Goal: Check status: Check status

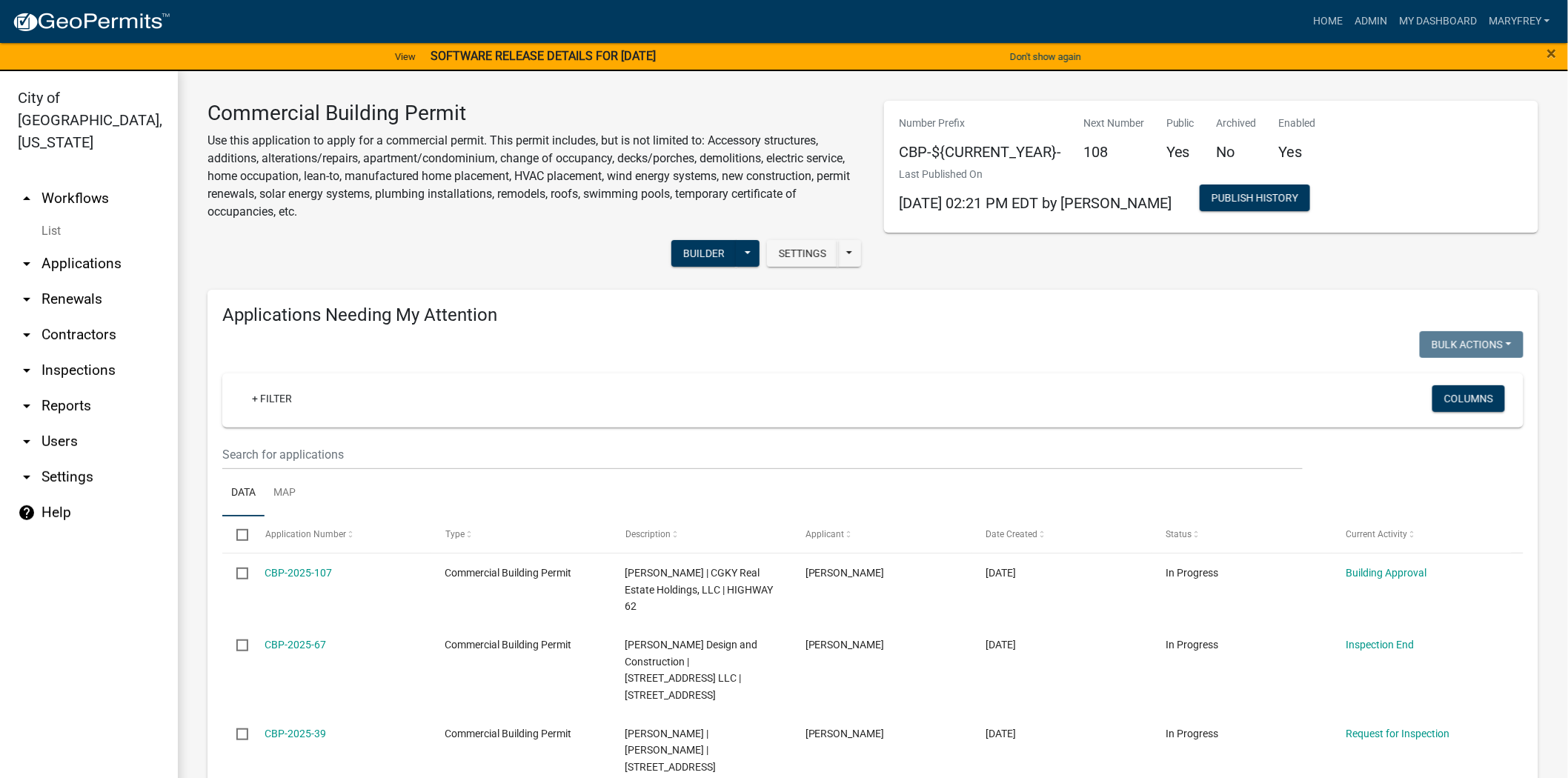
scroll to position [1322, 0]
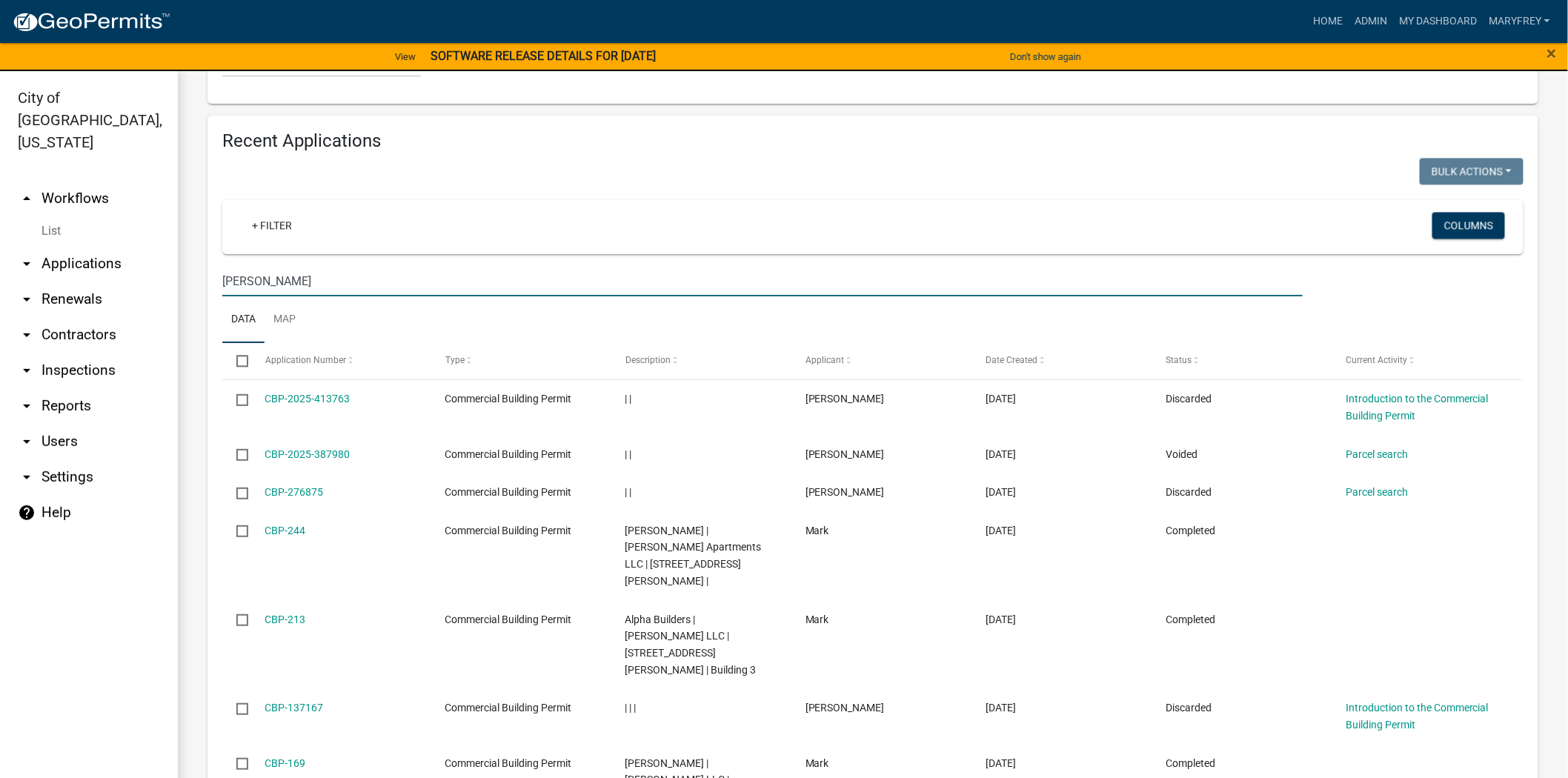
click at [56, 246] on link "arrow_drop_down Applications" at bounding box center [89, 264] width 178 height 36
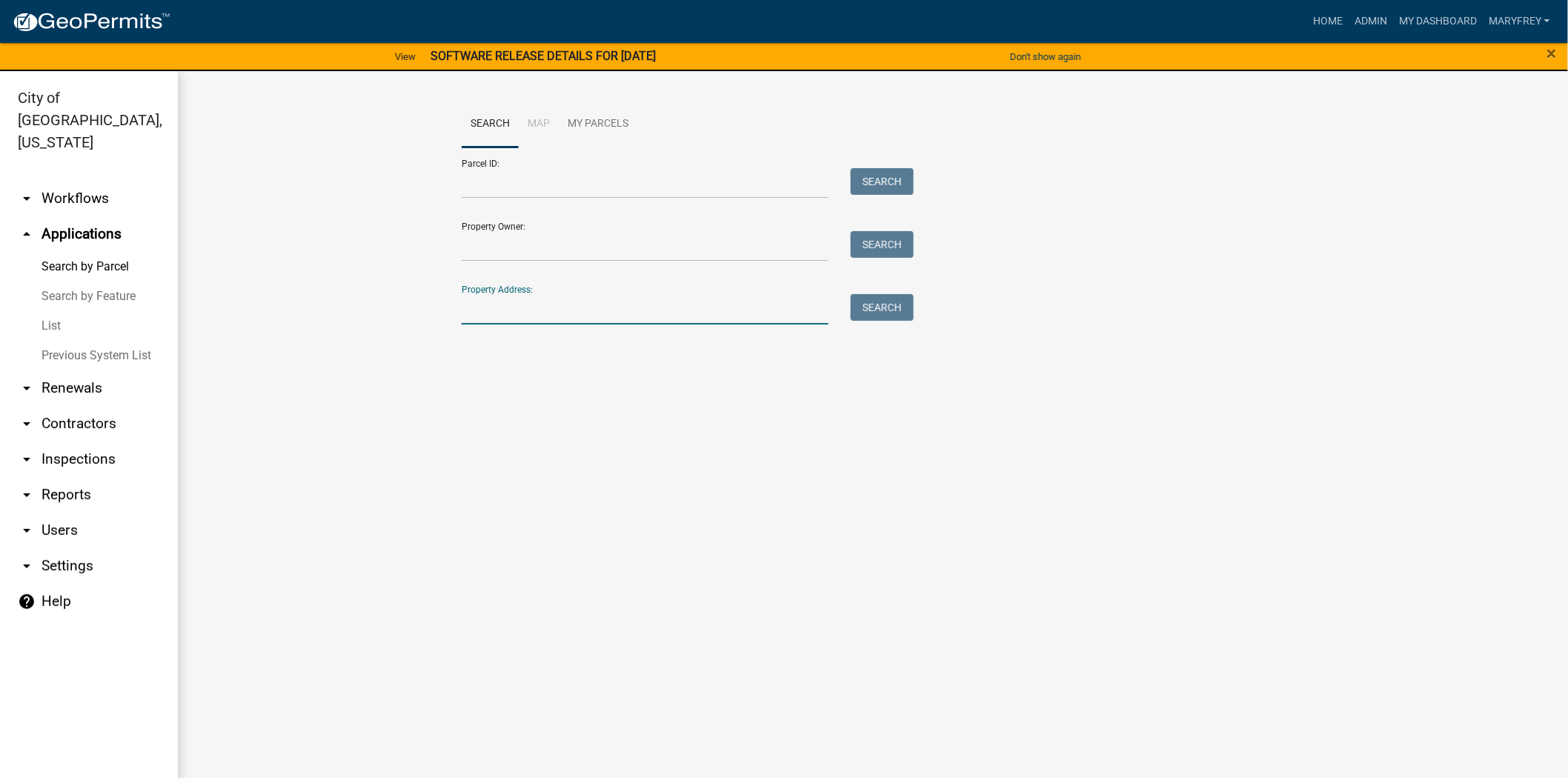
click at [484, 308] on input "Property Address:" at bounding box center [644, 310] width 367 height 30
type input "400 corporate"
click at [880, 300] on button "Search" at bounding box center [882, 308] width 63 height 27
drag, startPoint x: 537, startPoint y: 327, endPoint x: 277, endPoint y: 328, distance: 260.0
click at [277, 328] on wm-workflow-application-search-view "Search Map My Parcels Parcel ID: Search Property Owner: Search Property Address…" at bounding box center [873, 243] width 1331 height 285
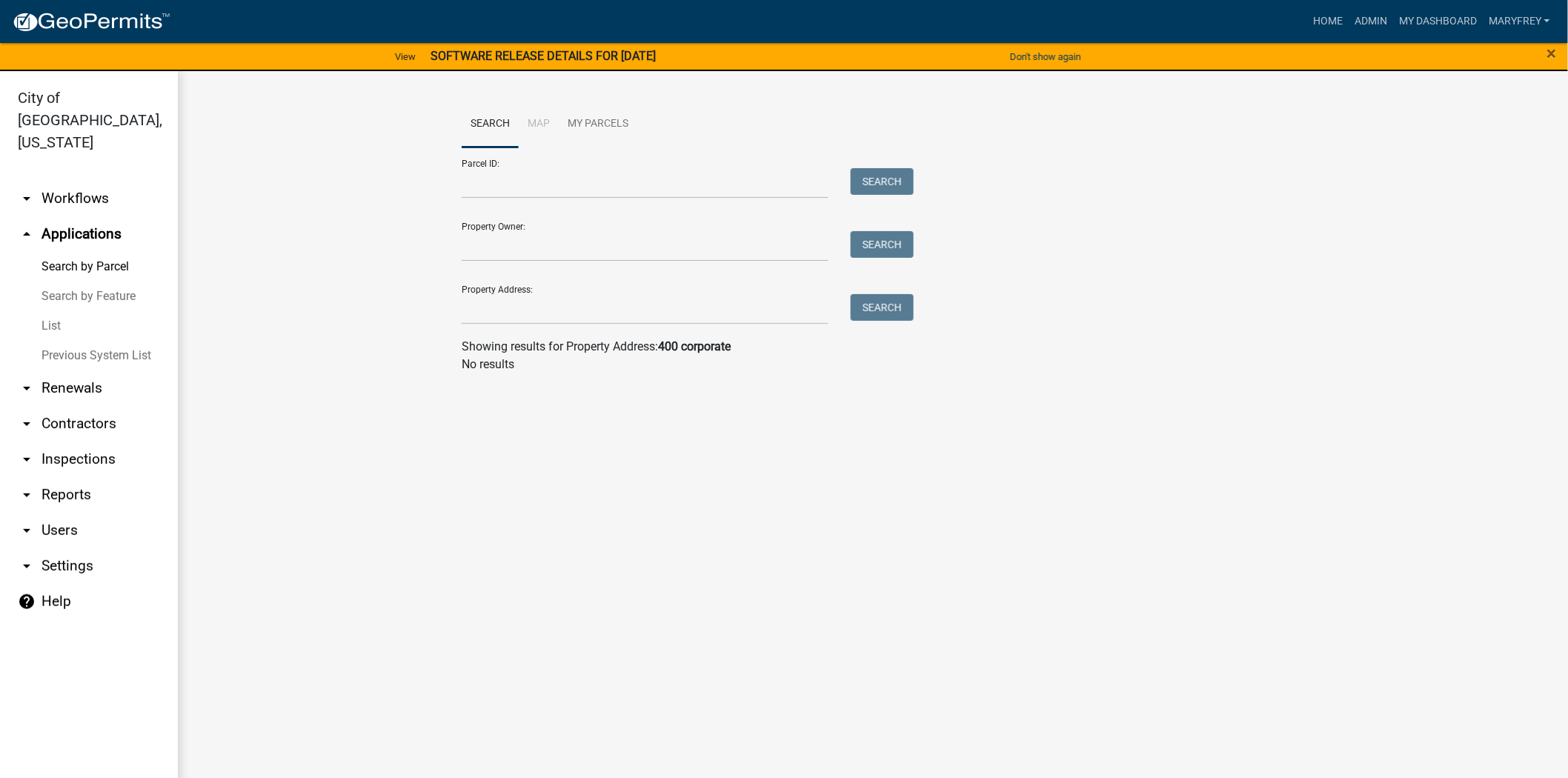
click at [77, 181] on link "arrow_drop_down Workflows" at bounding box center [89, 199] width 178 height 36
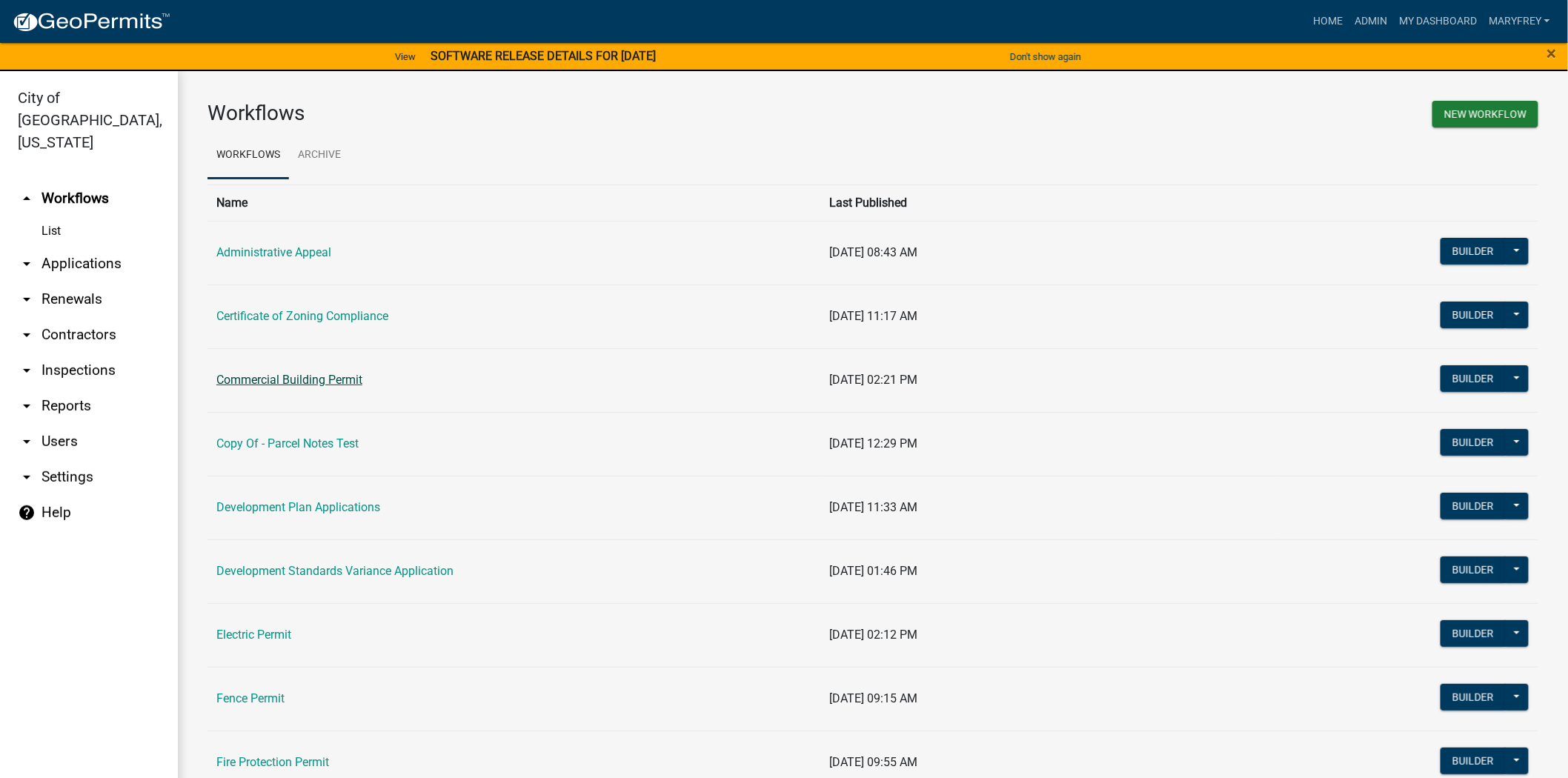
click at [339, 380] on link "Commercial Building Permit" at bounding box center [290, 380] width 146 height 14
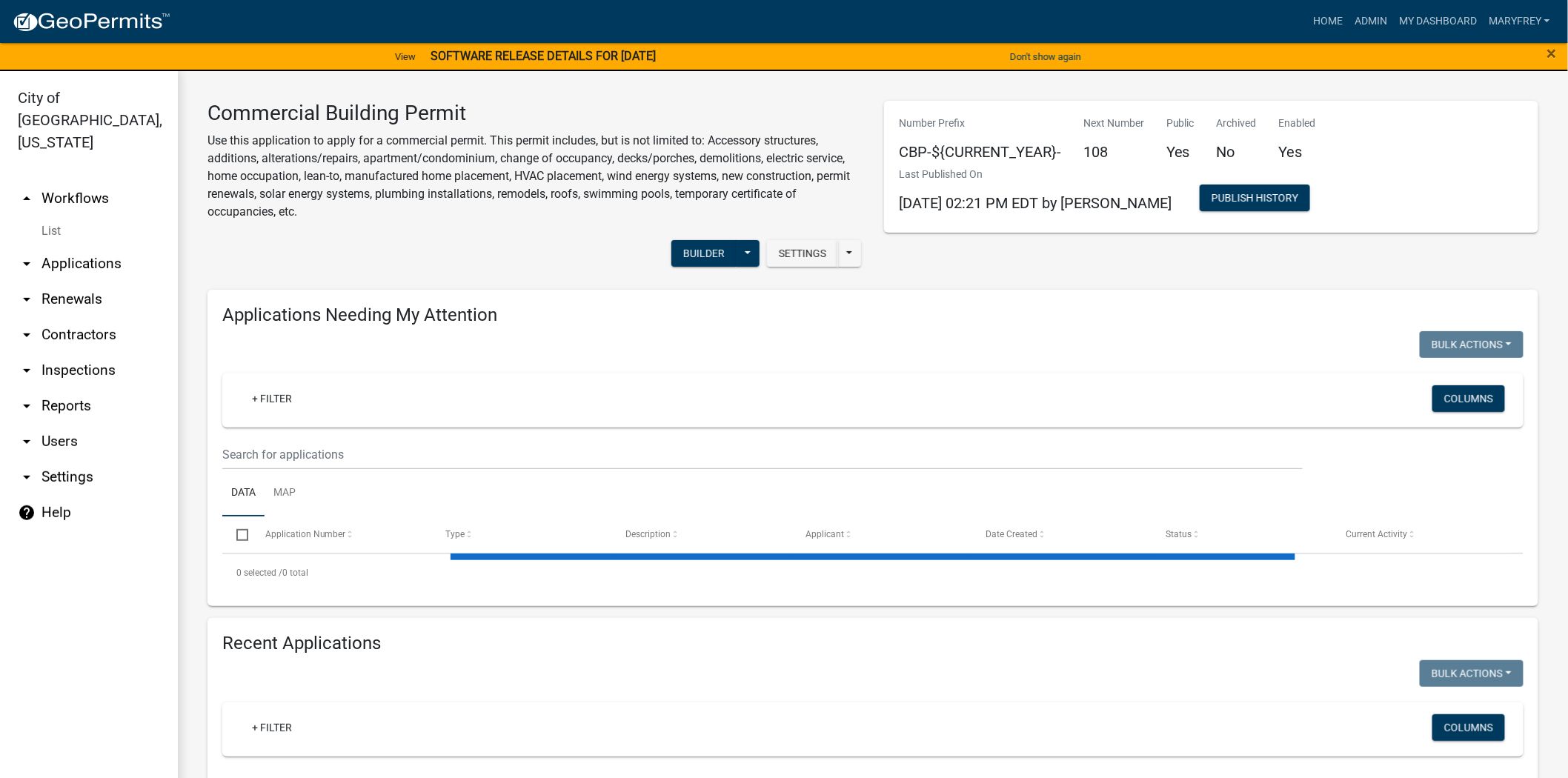
click at [54, 181] on link "arrow_drop_up Workflows" at bounding box center [89, 199] width 178 height 36
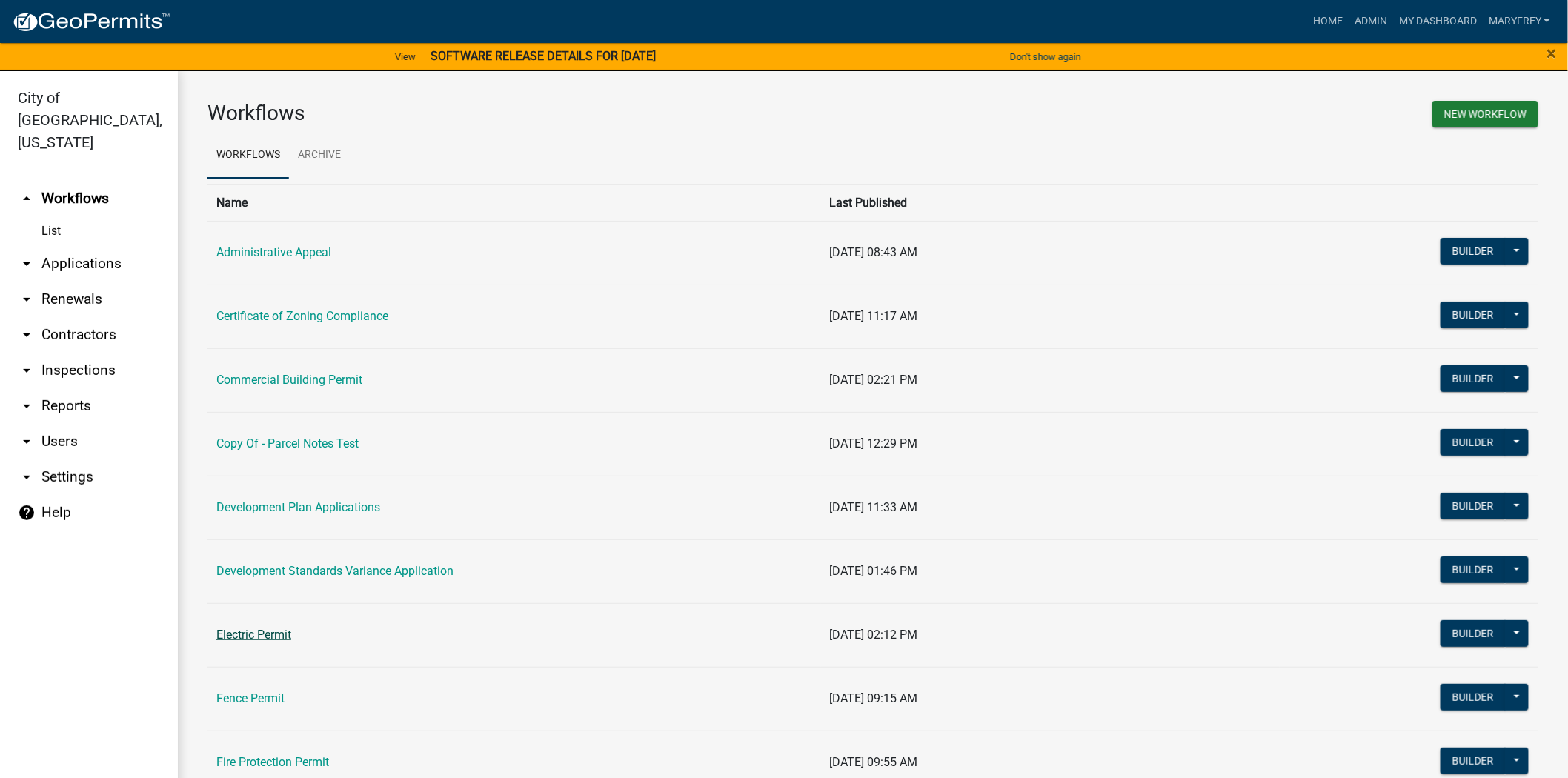
click at [231, 630] on link "Electric Permit" at bounding box center [254, 634] width 75 height 14
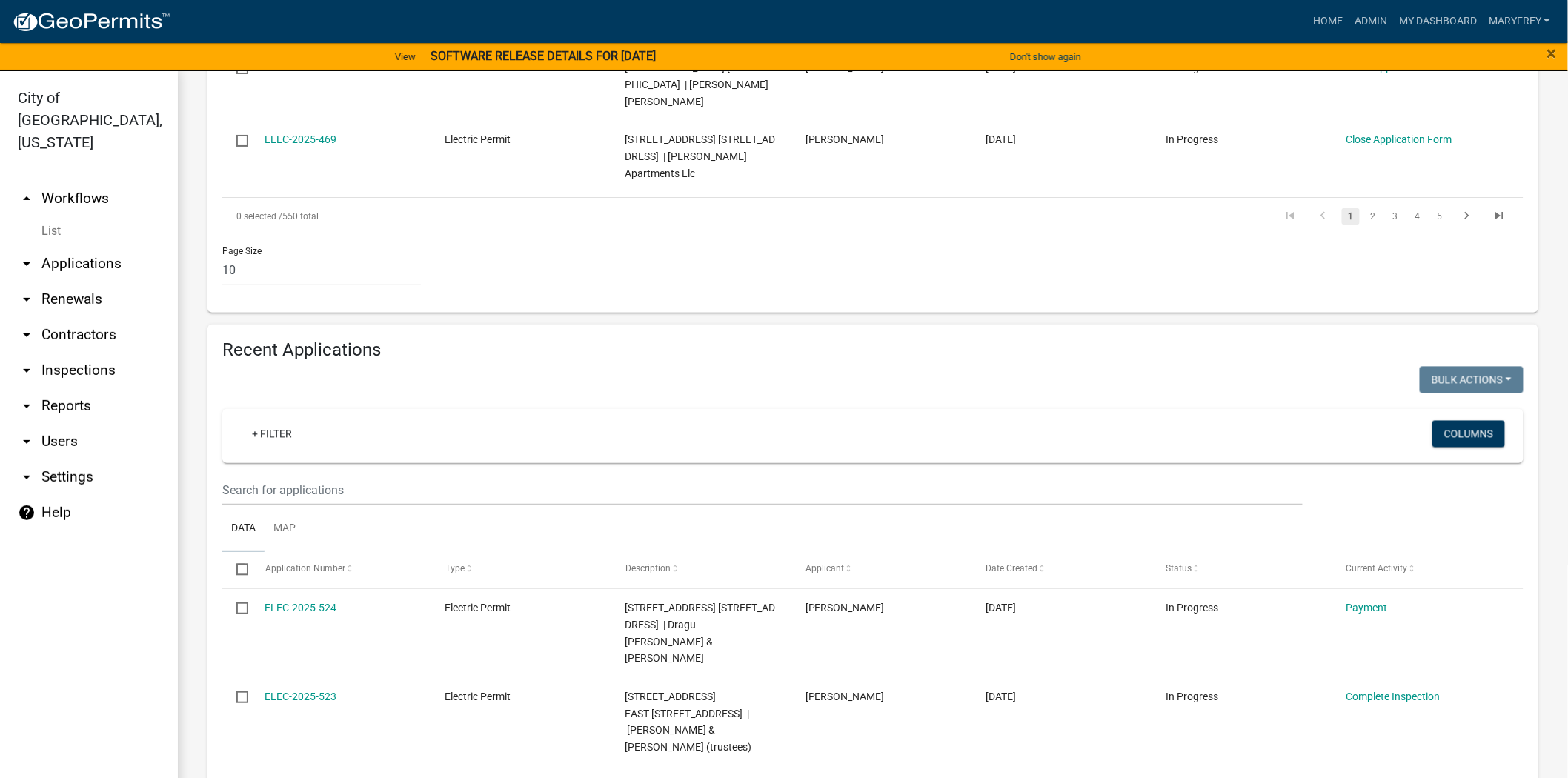
scroll to position [1139, 0]
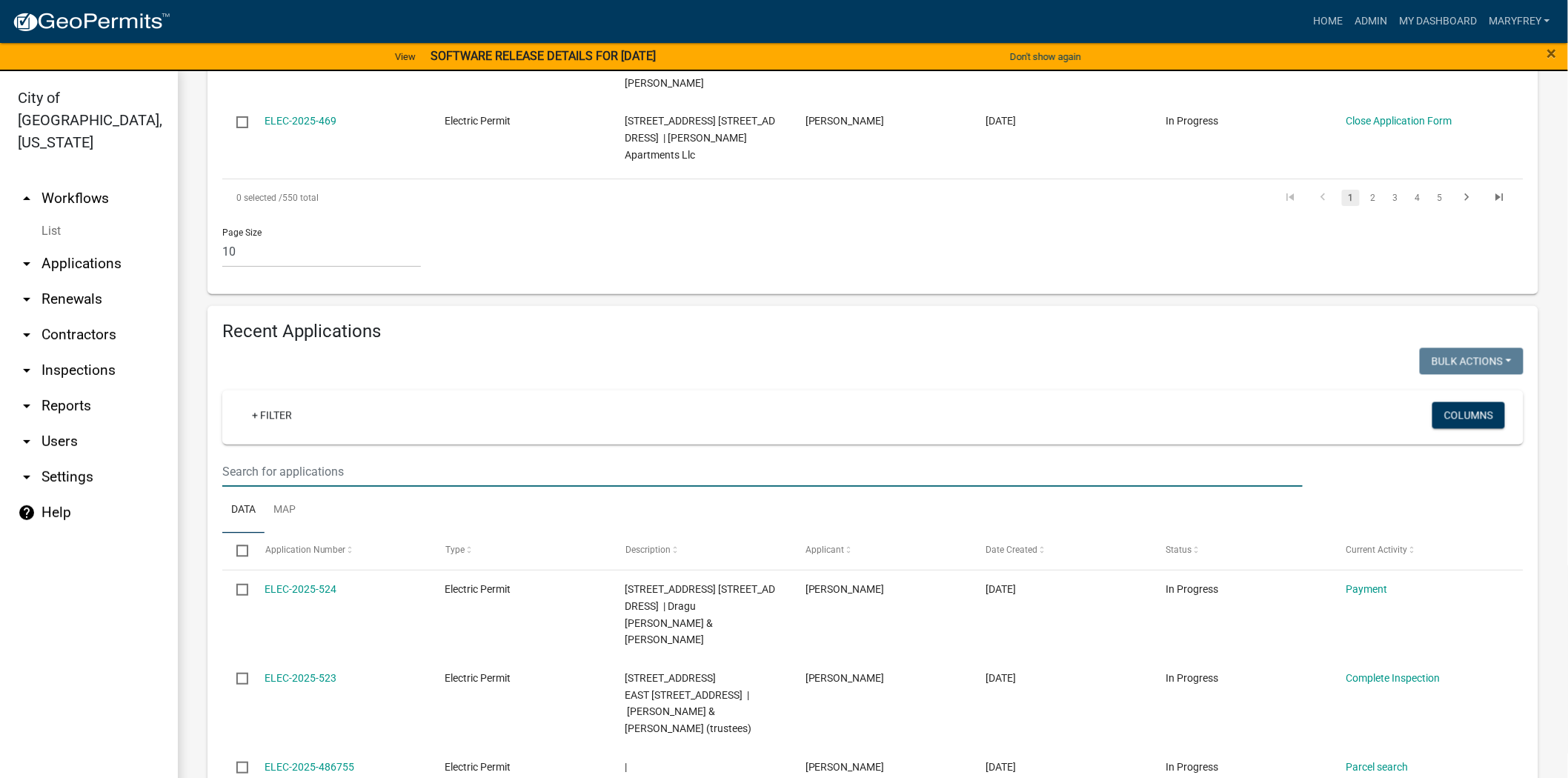
click at [262, 456] on input "text" at bounding box center [763, 471] width 1081 height 30
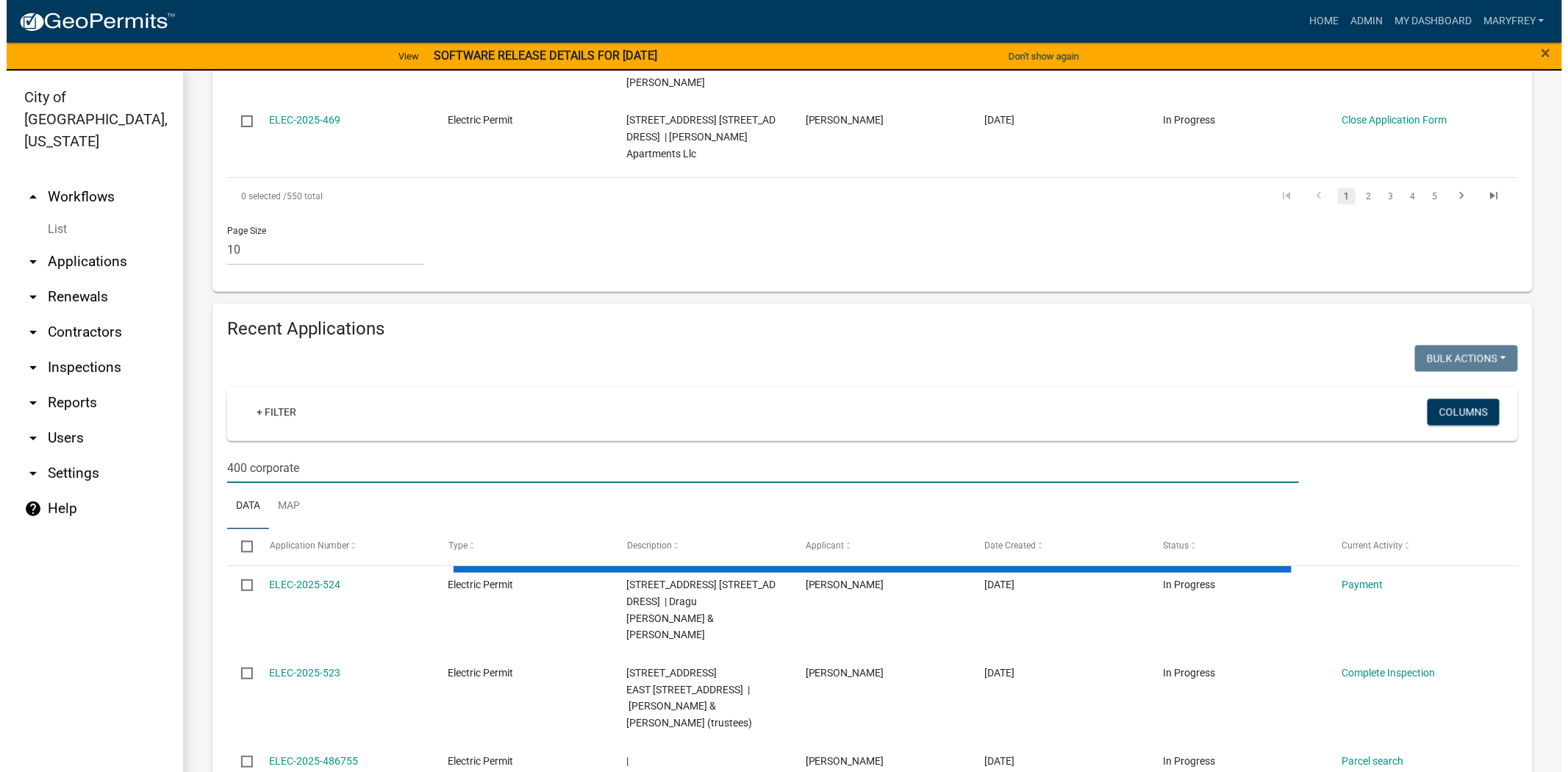
scroll to position [1002, 0]
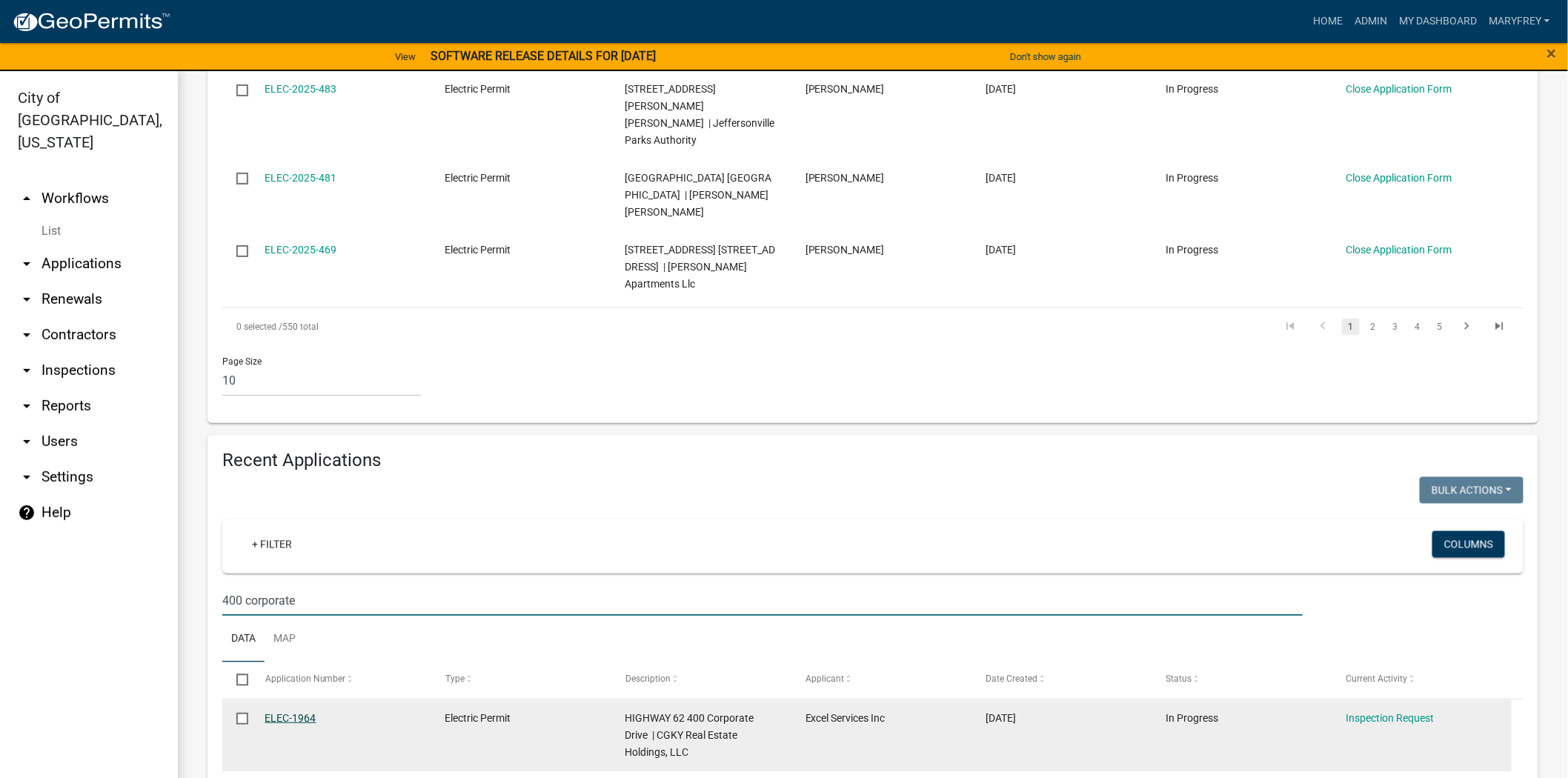
type input "400 corporate"
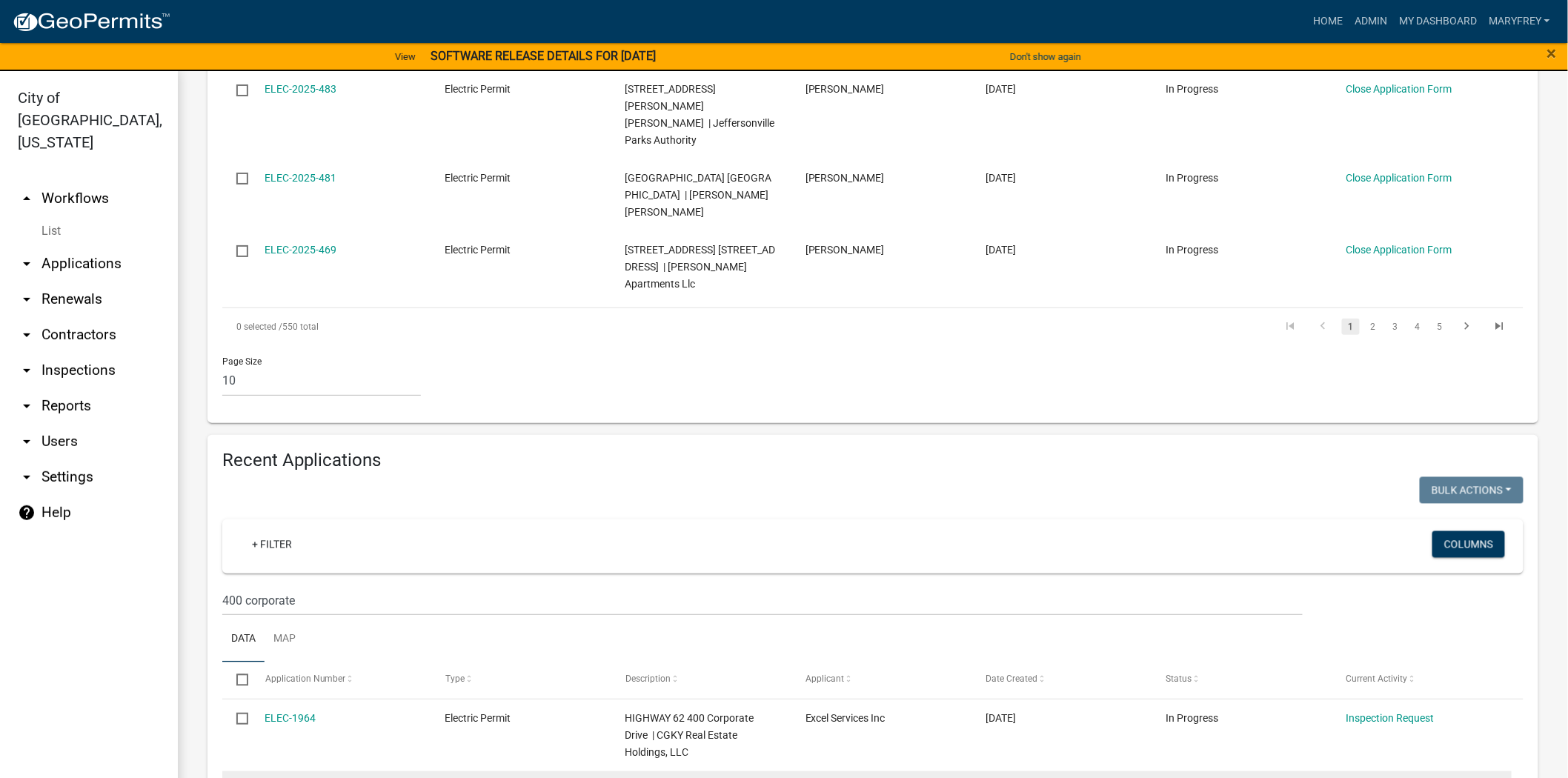
drag, startPoint x: 280, startPoint y: 646, endPoint x: 297, endPoint y: 650, distance: 17.5
click at [297, 777] on link "ELEC-1966" at bounding box center [291, 790] width 51 height 12
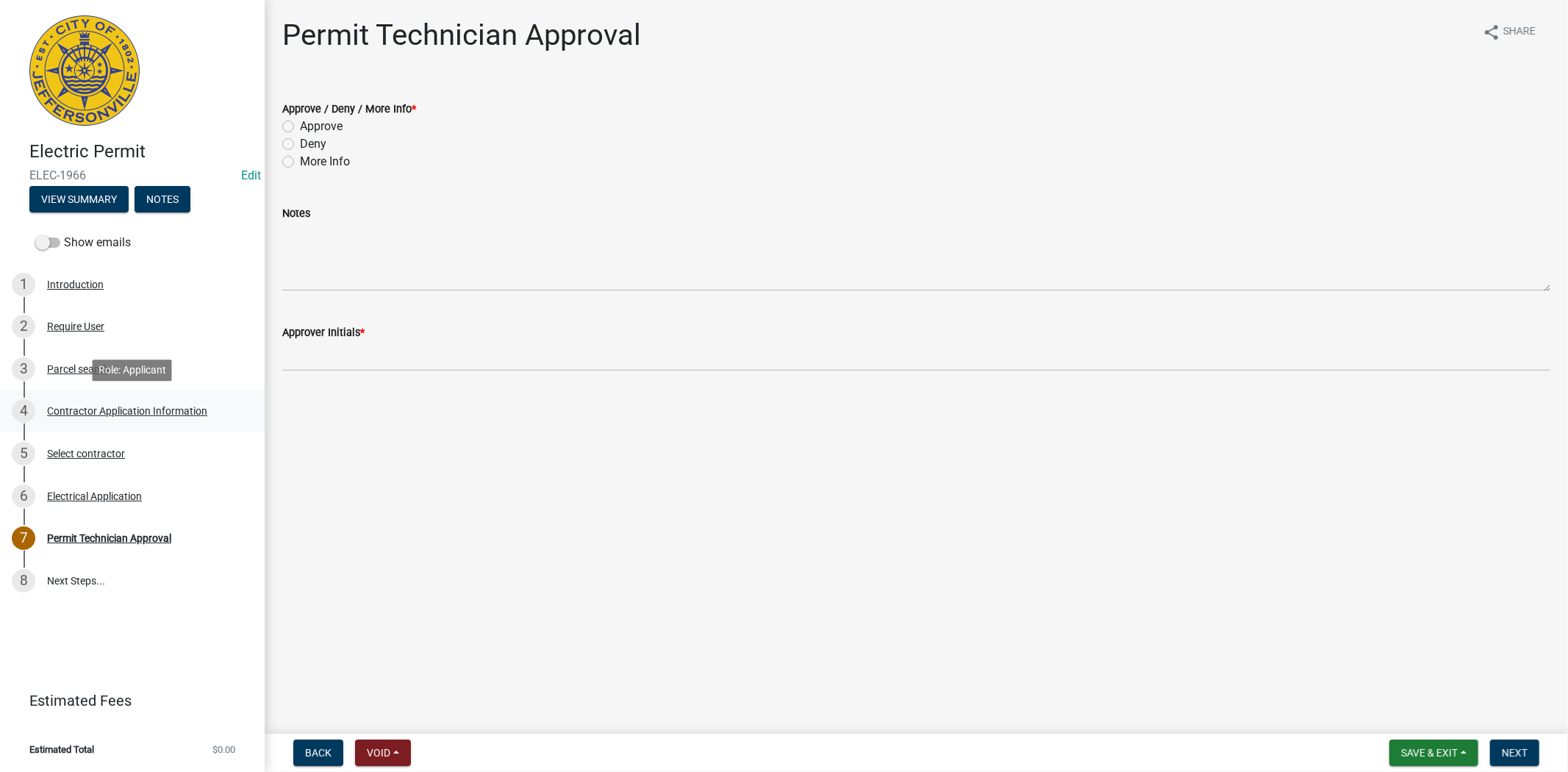
click at [112, 406] on div "Contractor Application Information" at bounding box center [127, 411] width 160 height 10
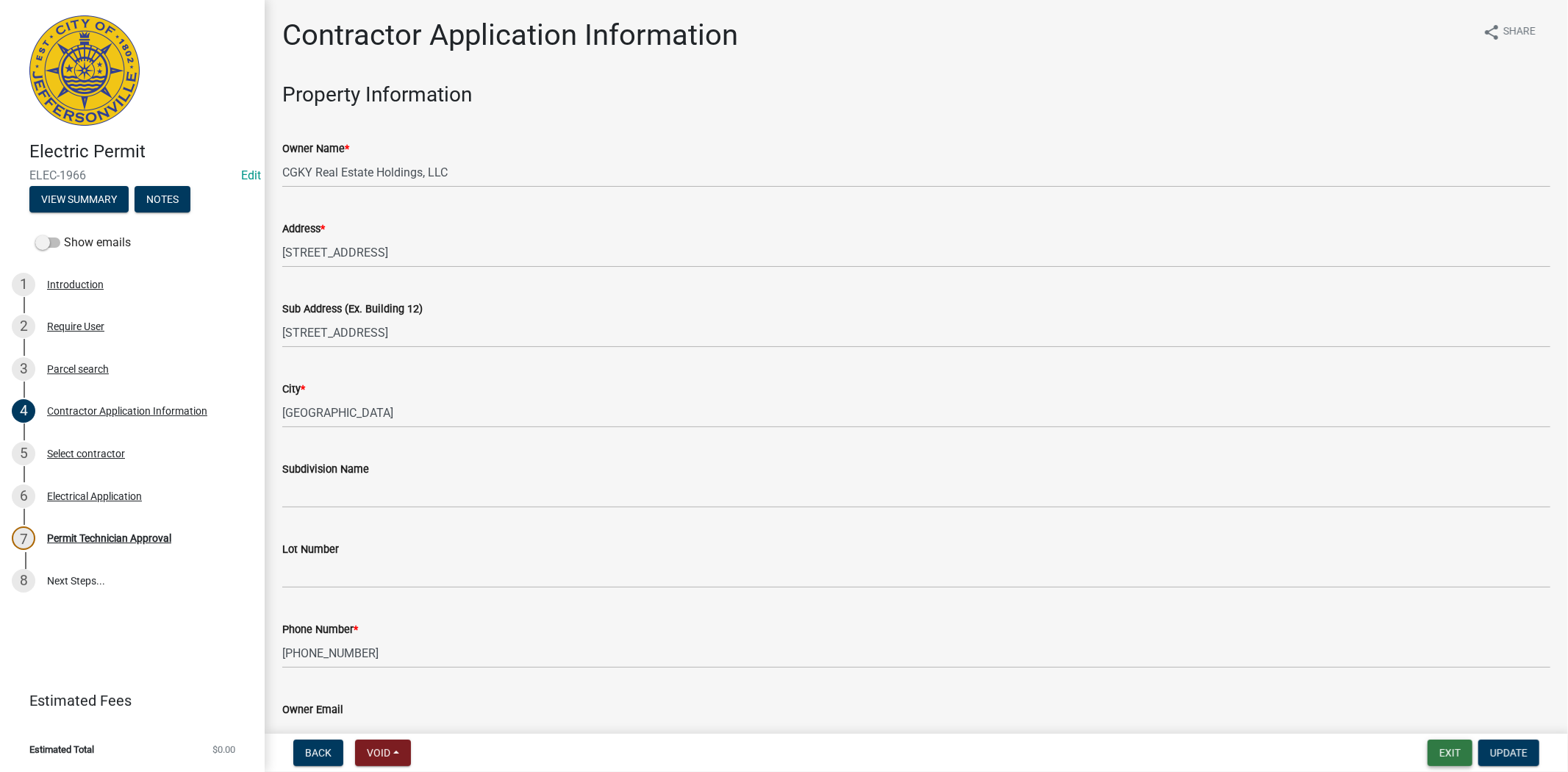
click at [1442, 750] on button "Exit" at bounding box center [1449, 752] width 45 height 27
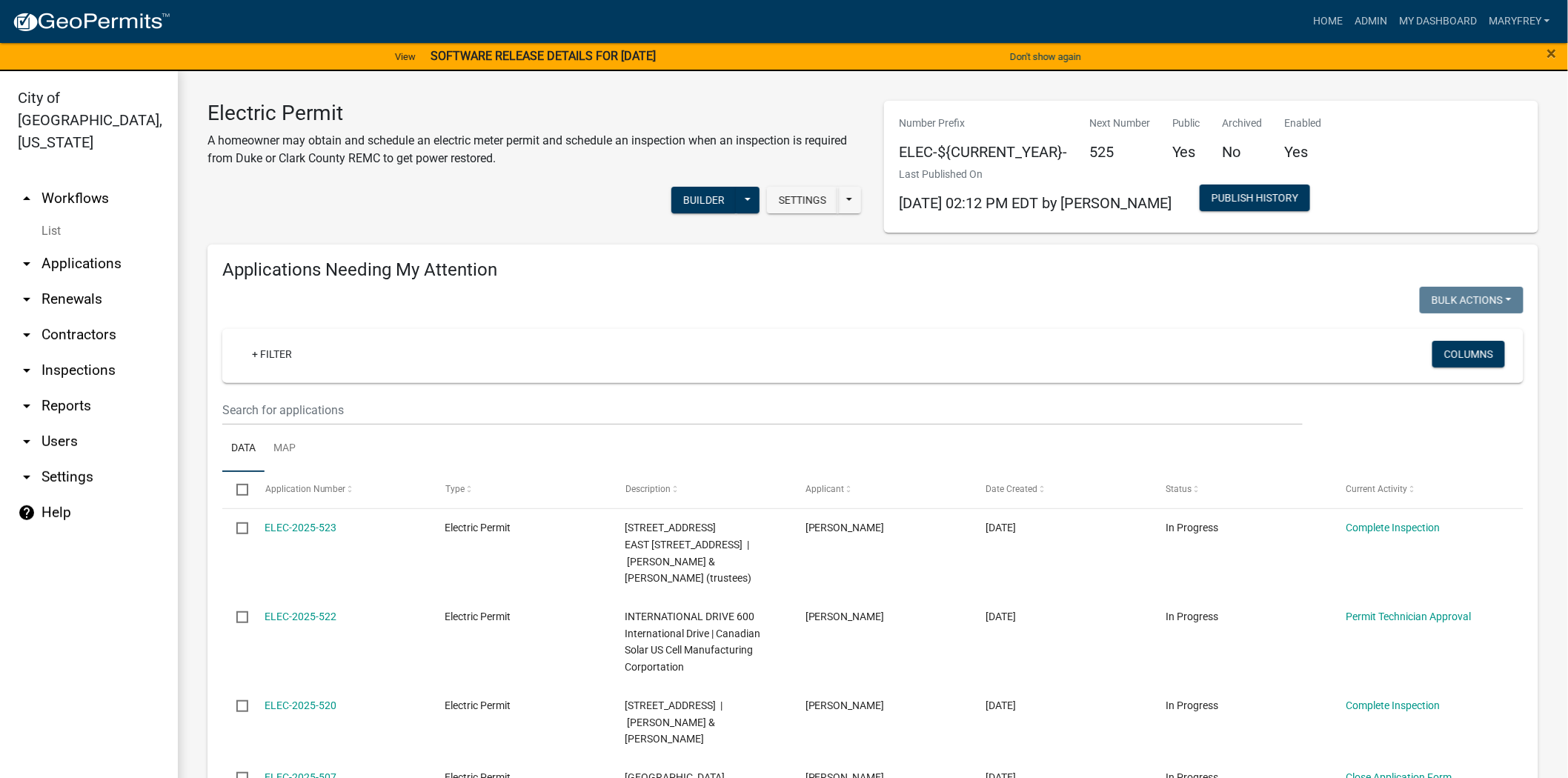
click at [68, 318] on link "arrow_drop_down Contractors" at bounding box center [89, 336] width 178 height 36
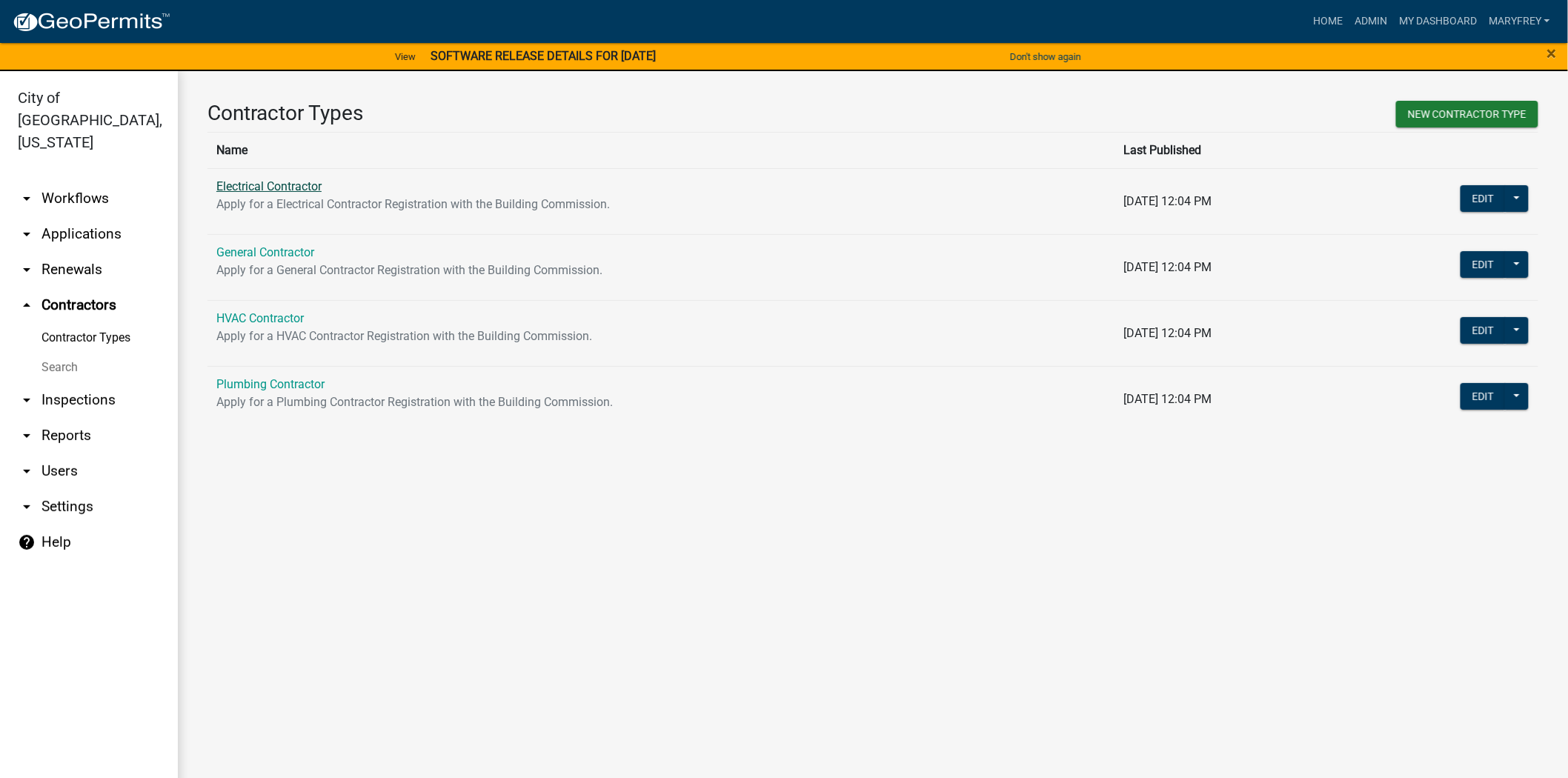
click at [292, 183] on link "Electrical Contractor" at bounding box center [269, 187] width 105 height 14
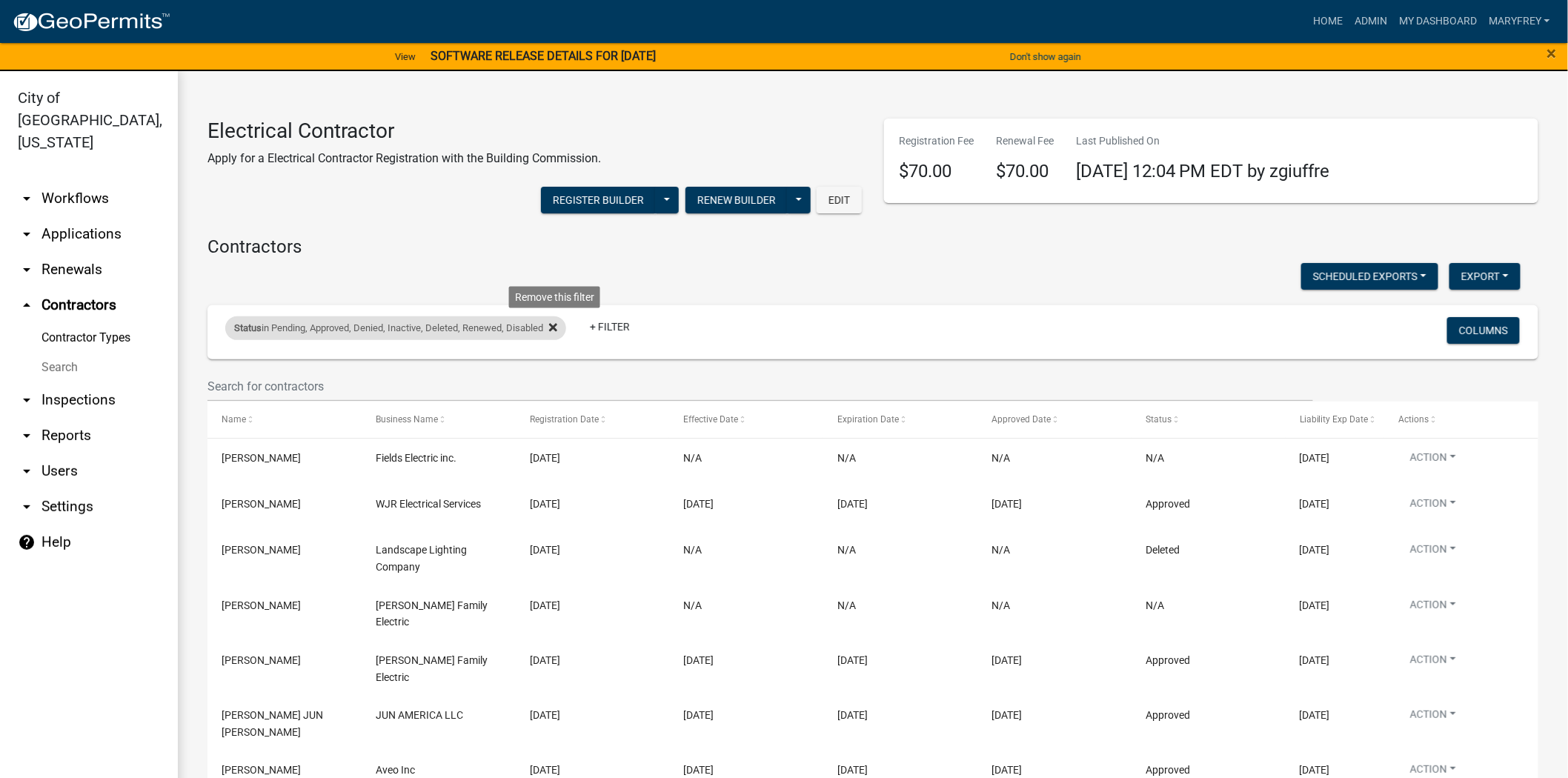
click at [557, 331] on icon at bounding box center [553, 328] width 8 height 8
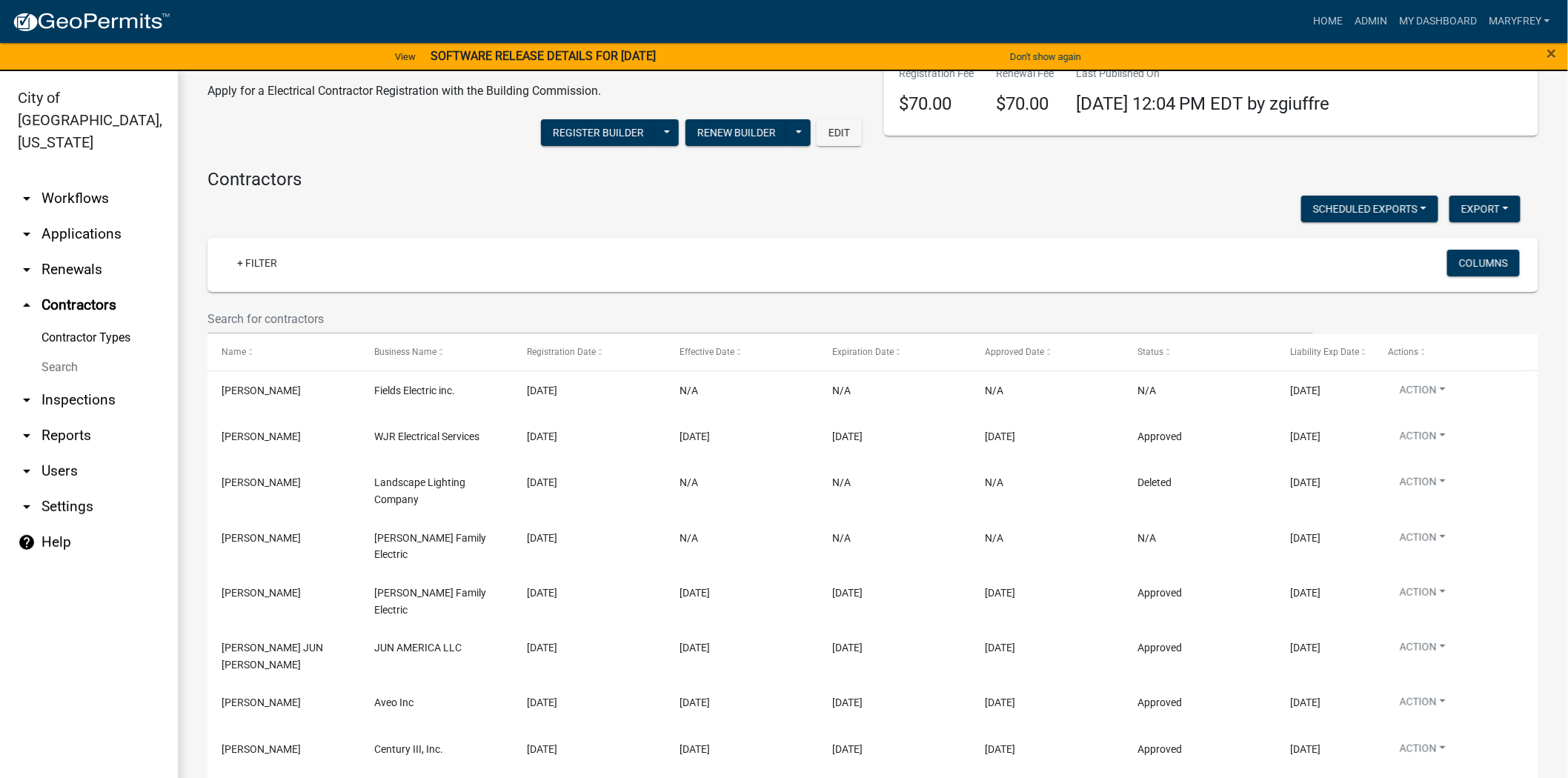
scroll to position [257, 0]
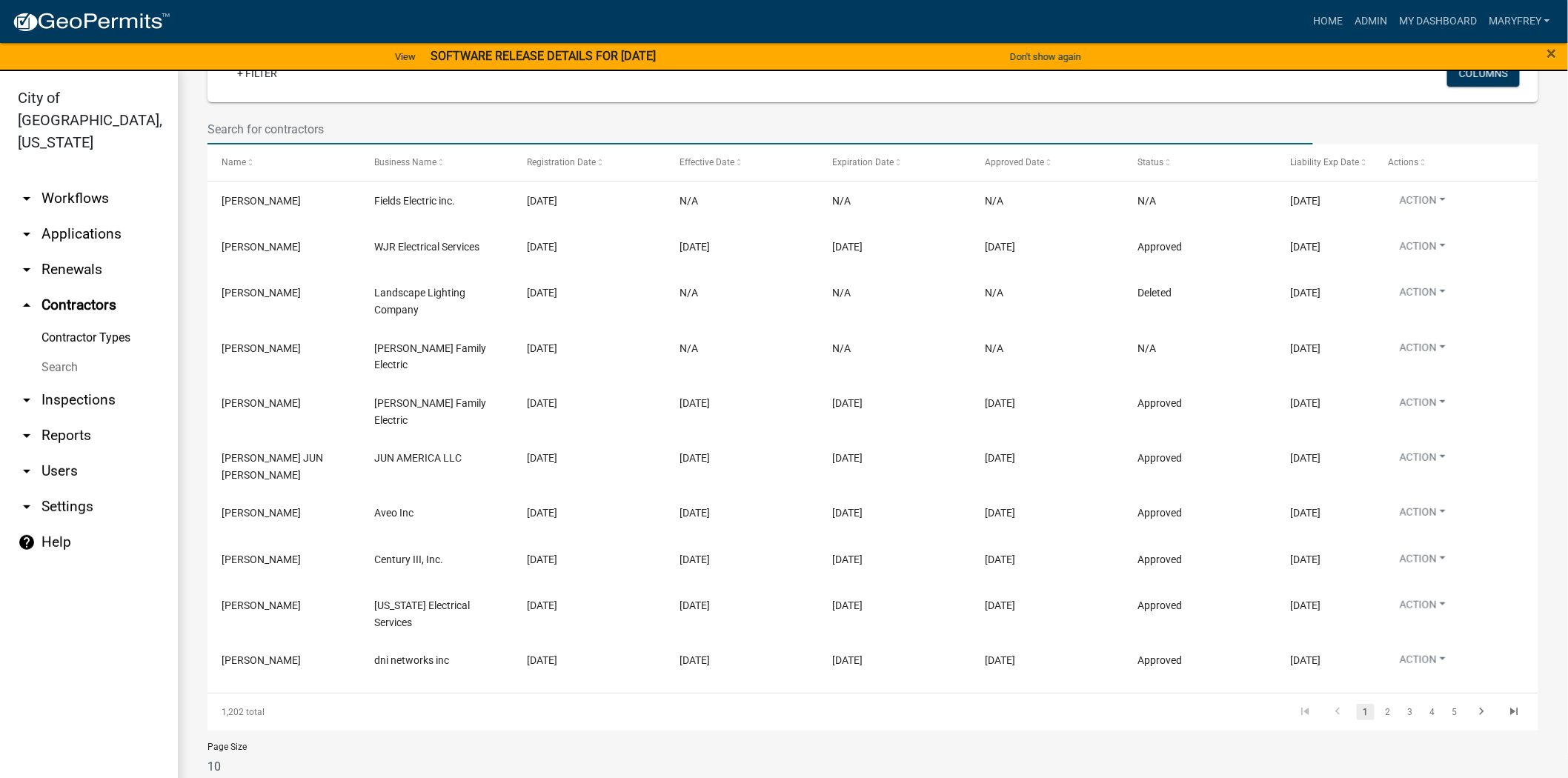
click at [254, 129] on input "text" at bounding box center [760, 129] width 1106 height 30
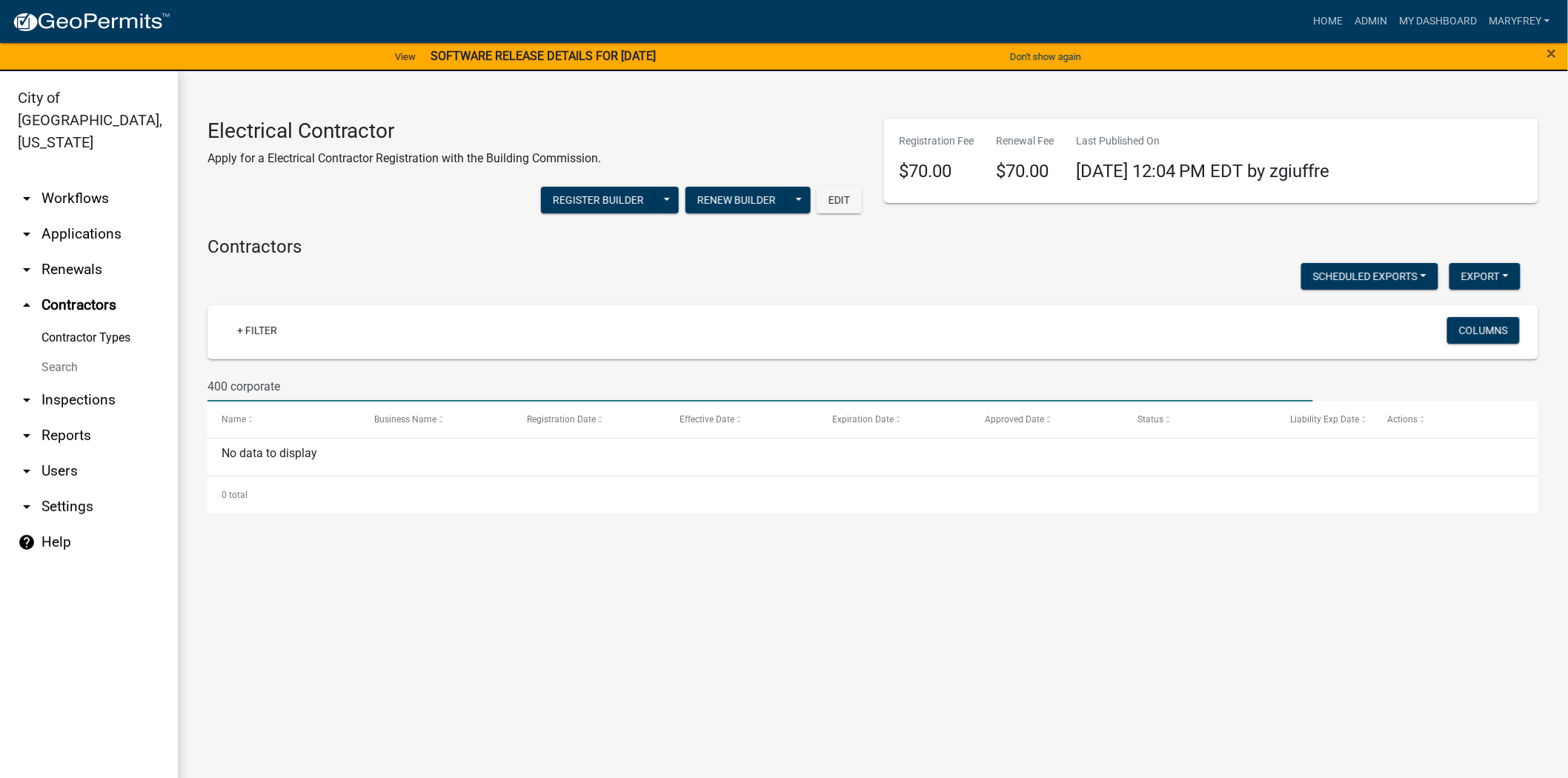
scroll to position [0, 0]
drag, startPoint x: 283, startPoint y: 389, endPoint x: 174, endPoint y: 397, distance: 109.3
click at [174, 397] on div "City of Jeffersonville, Indiana arrow_drop_down Workflows List arrow_drop_down …" at bounding box center [784, 433] width 1568 height 725
type input "400 corporate"
click at [96, 217] on link "arrow_drop_down Applications" at bounding box center [89, 235] width 178 height 36
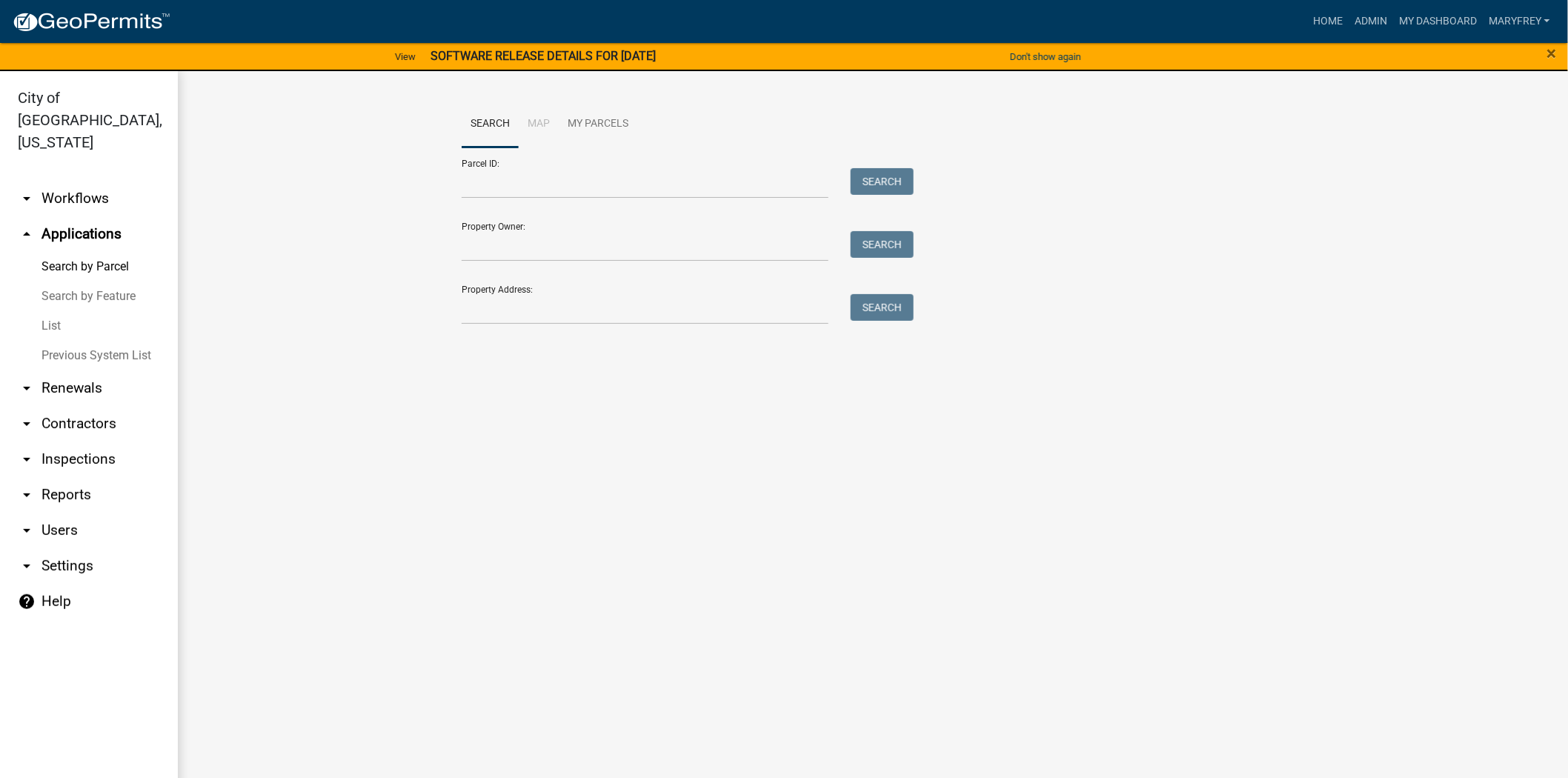
click at [97, 182] on link "arrow_drop_down Workflows" at bounding box center [89, 199] width 178 height 36
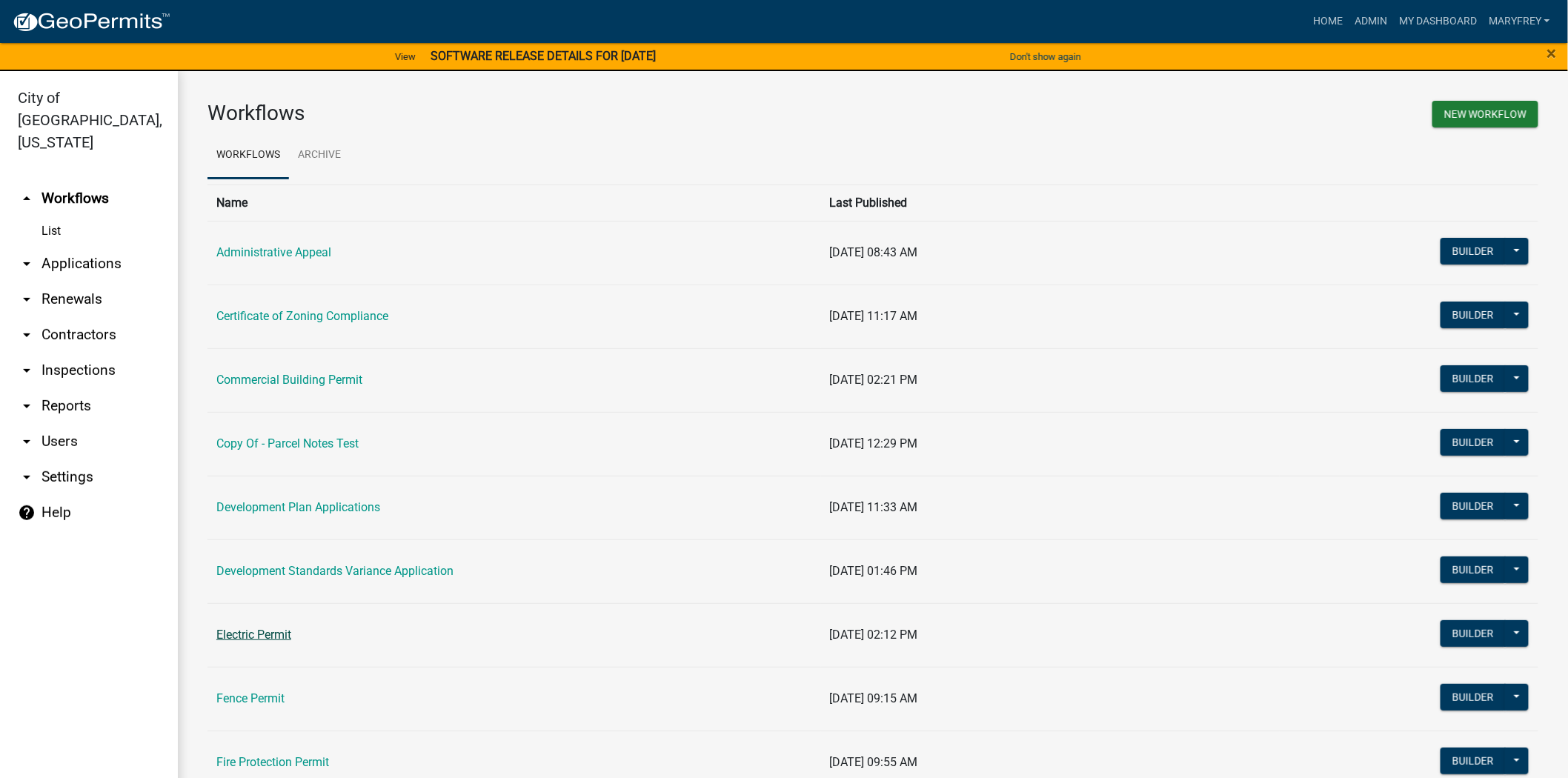
click at [247, 642] on link "Electric Permit" at bounding box center [254, 634] width 75 height 14
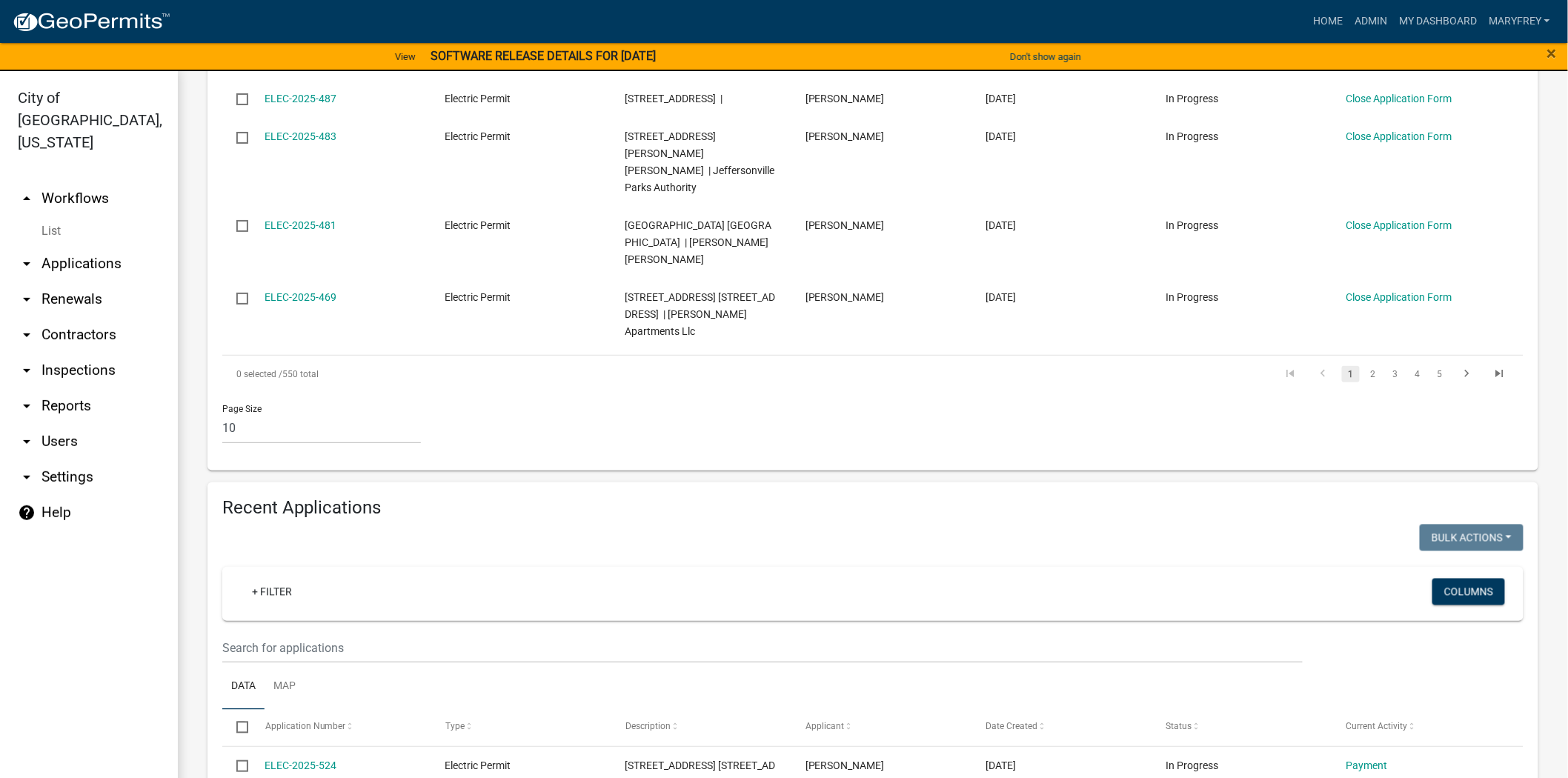
scroll to position [1013, 0]
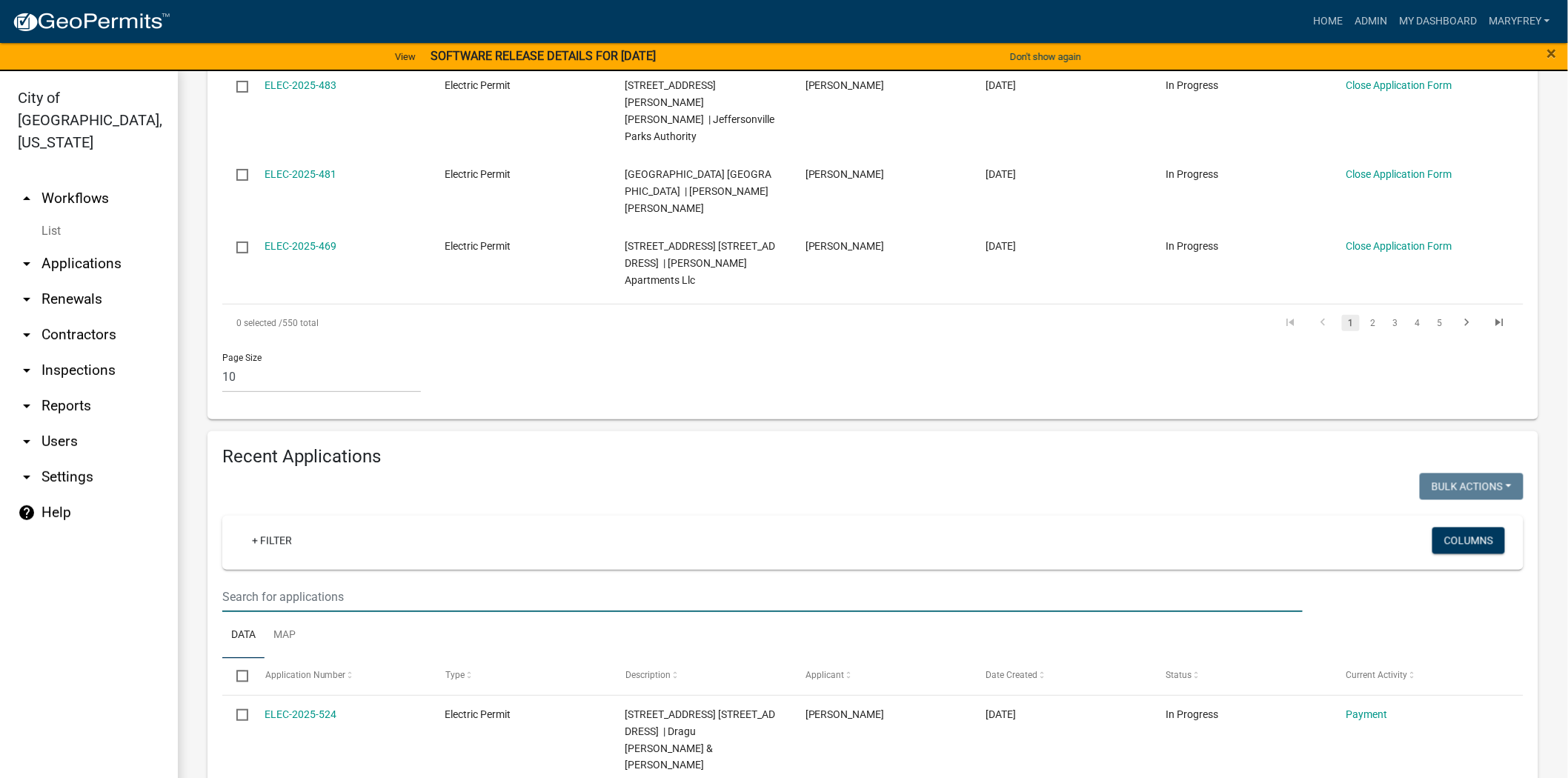
click at [269, 581] on input "text" at bounding box center [763, 596] width 1081 height 30
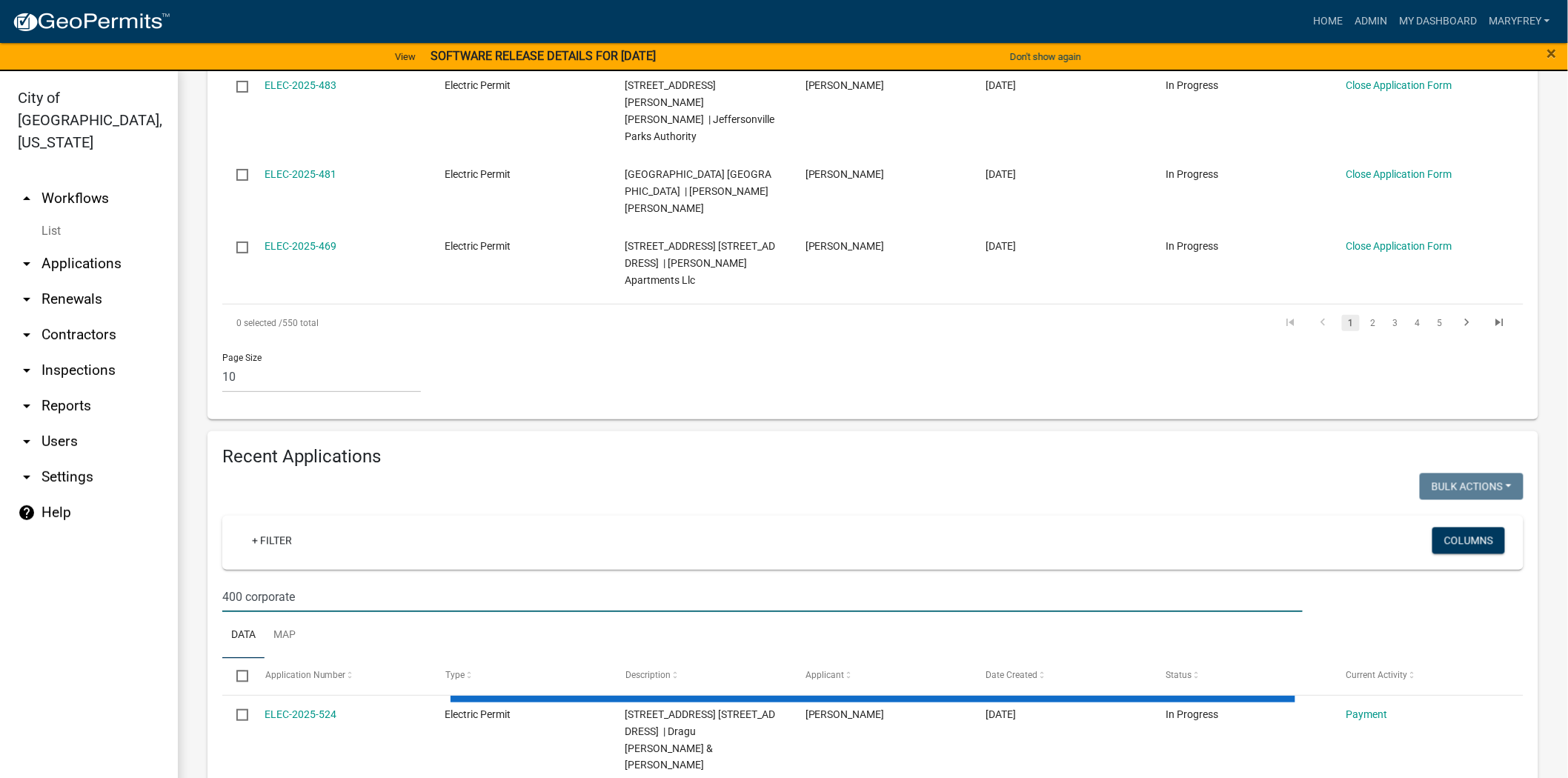
scroll to position [1010, 0]
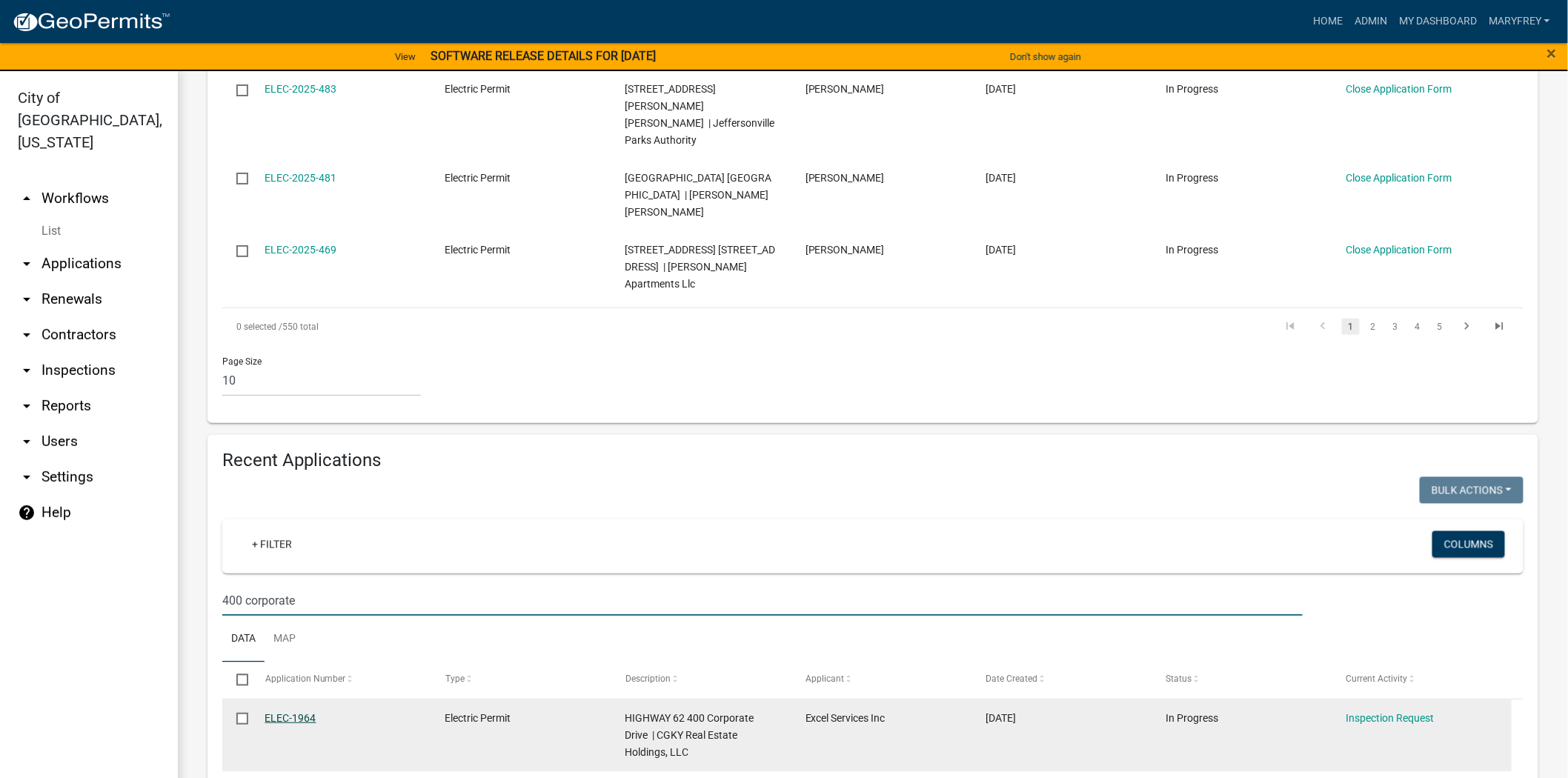
type input "400 corporate"
click at [294, 712] on link "ELEC-1964" at bounding box center [291, 718] width 51 height 12
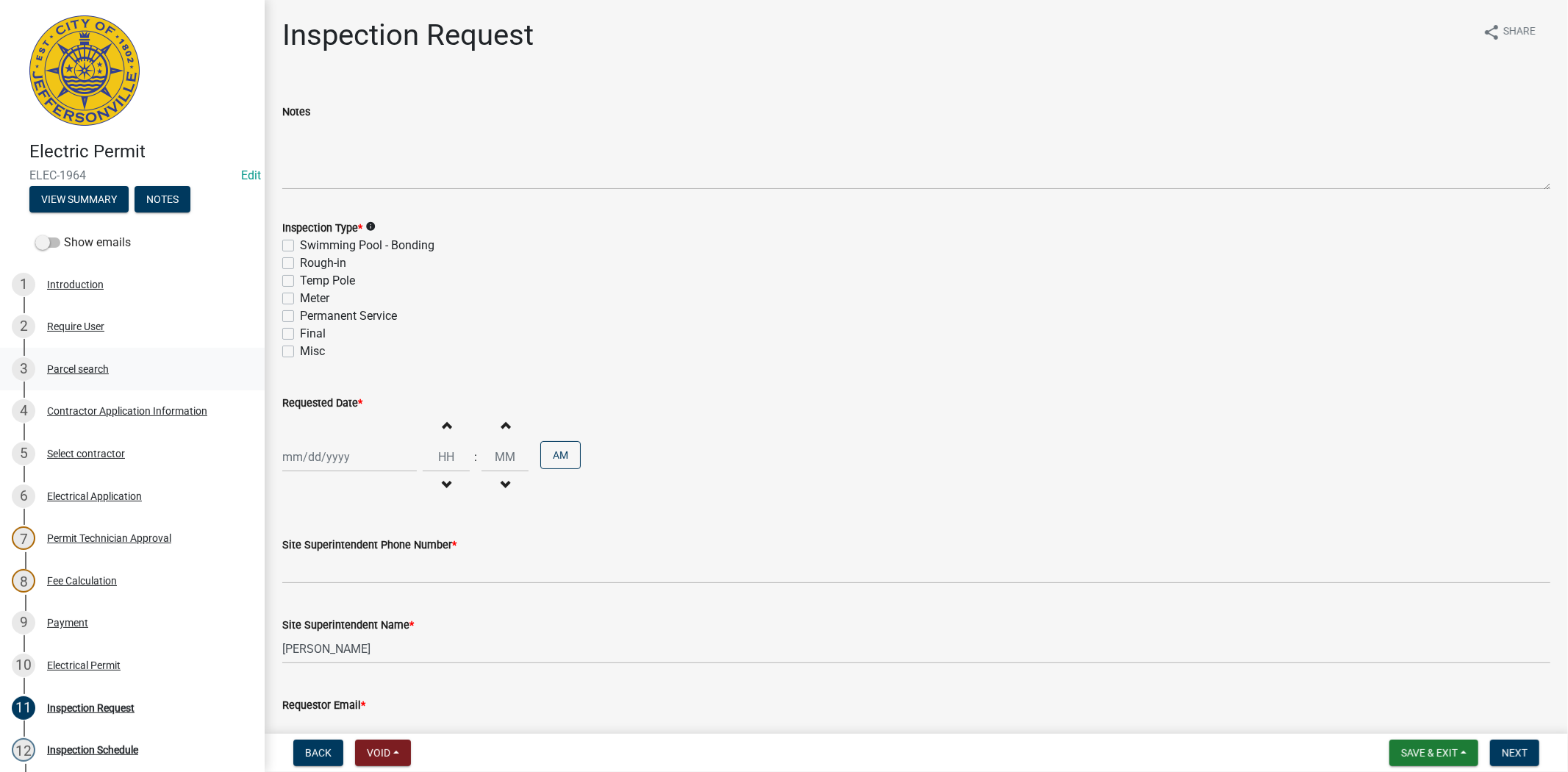
click at [81, 364] on div "Parcel search" at bounding box center [77, 369] width 61 height 10
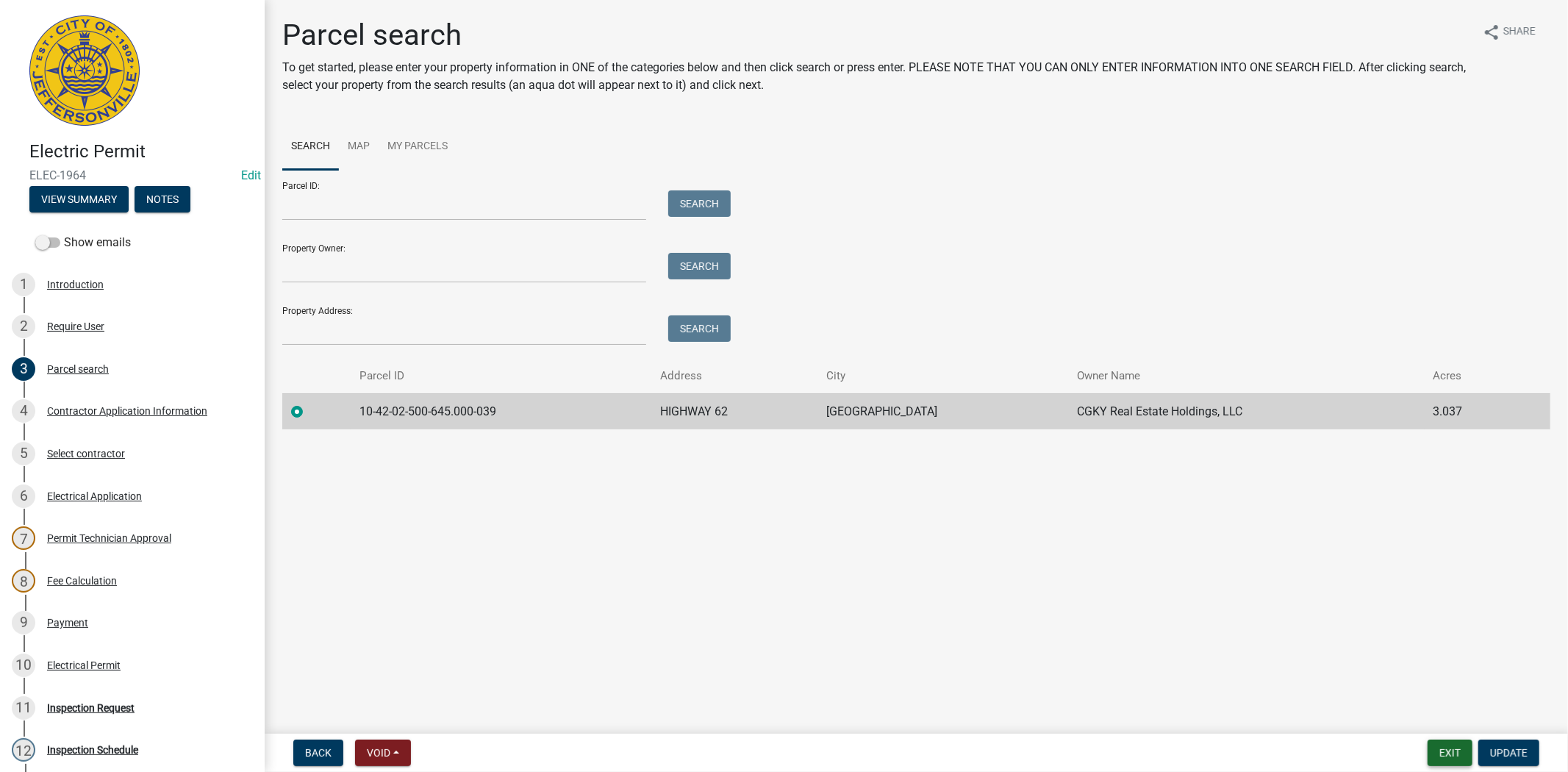
click at [1449, 752] on button "Exit" at bounding box center [1449, 752] width 45 height 27
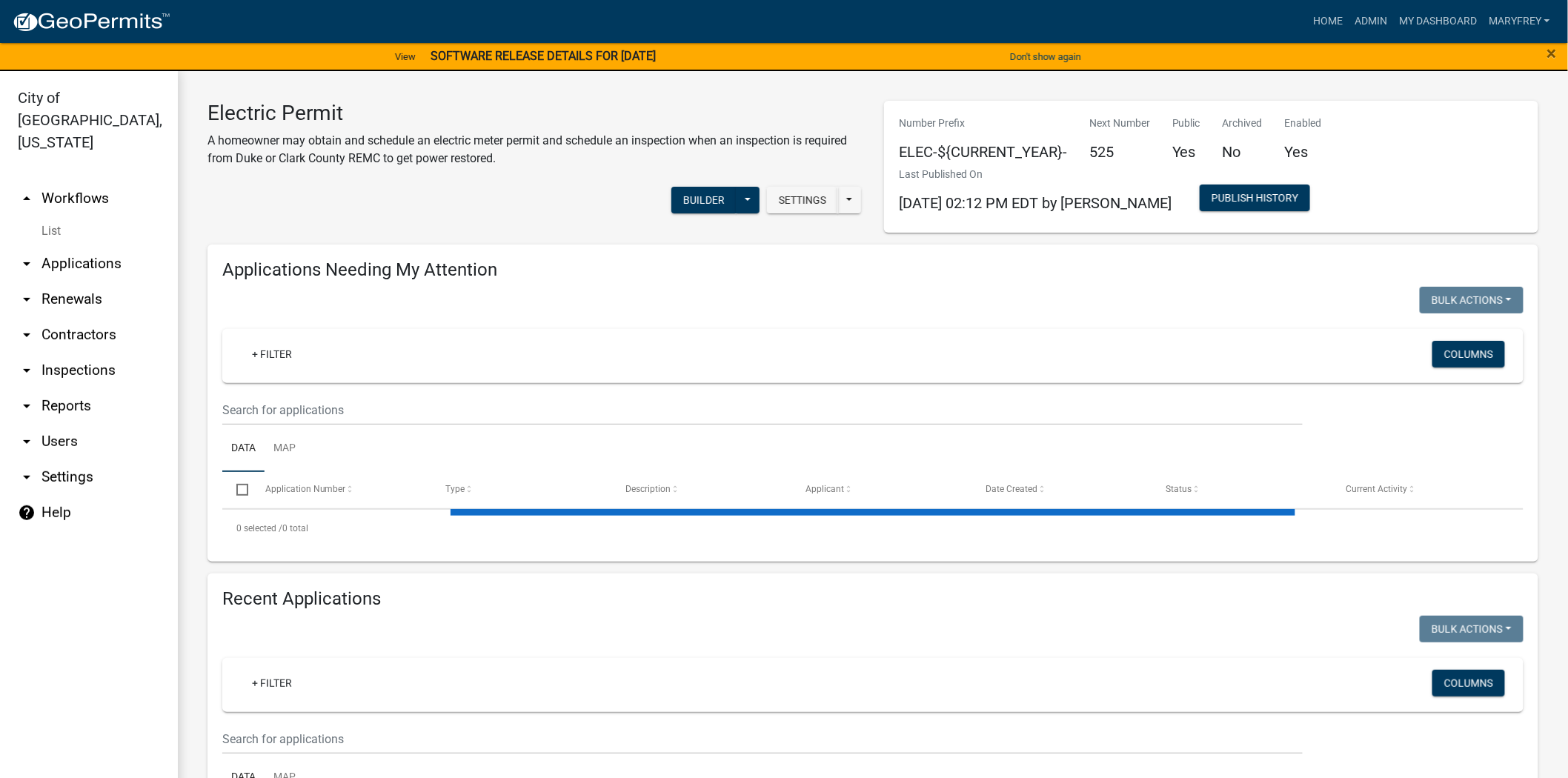
click at [78, 246] on link "arrow_drop_down Applications" at bounding box center [89, 264] width 178 height 36
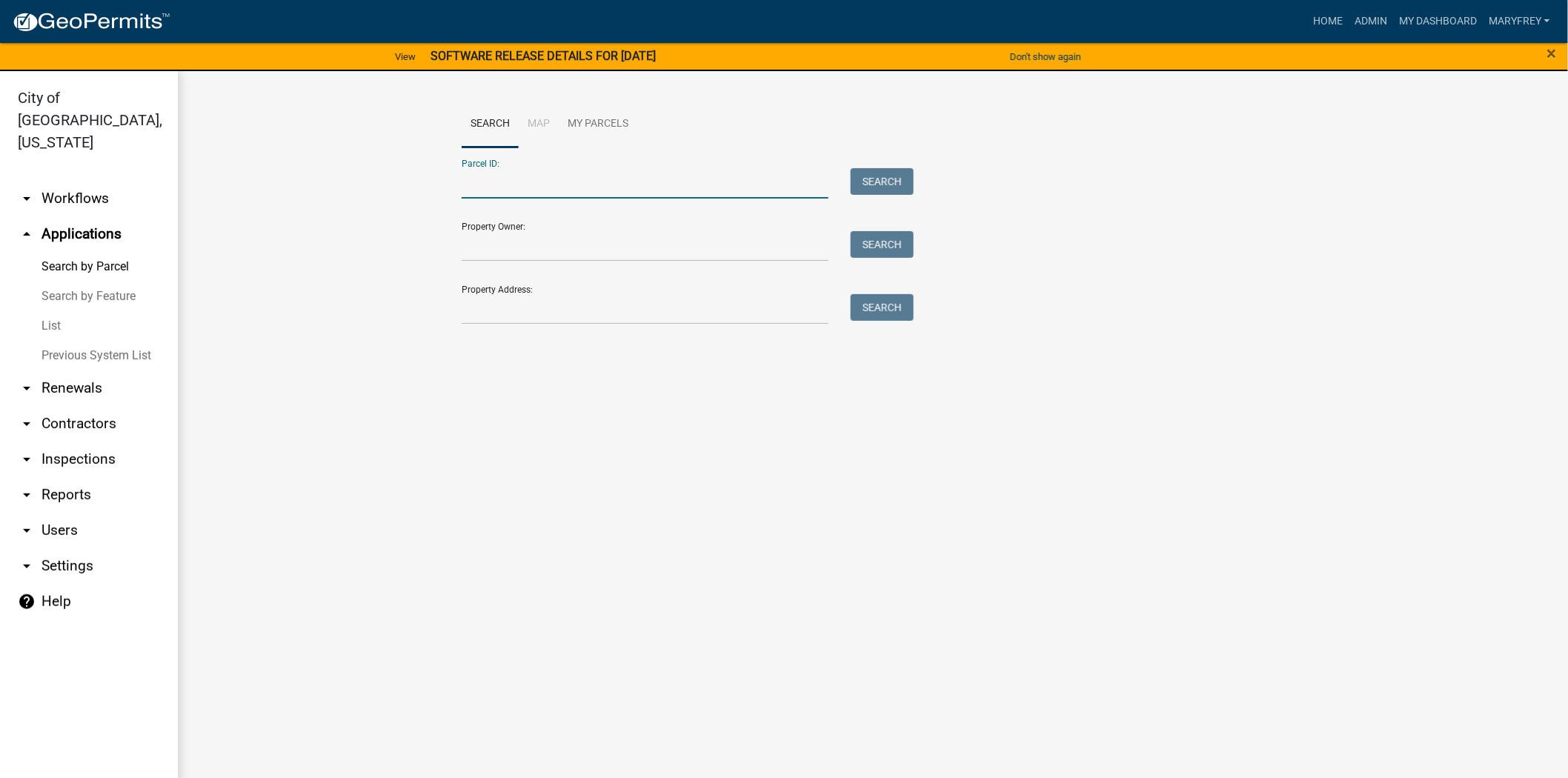
paste input "10-42-02-500-645.000-039"
type input "10-42-02-500-645.000-039"
click at [898, 172] on div "Parcel ID: 10-42-02-500-645.000-039 Search Property Owner: Search Property Addr…" at bounding box center [873, 236] width 823 height 177
click at [894, 176] on button "Search" at bounding box center [882, 181] width 63 height 27
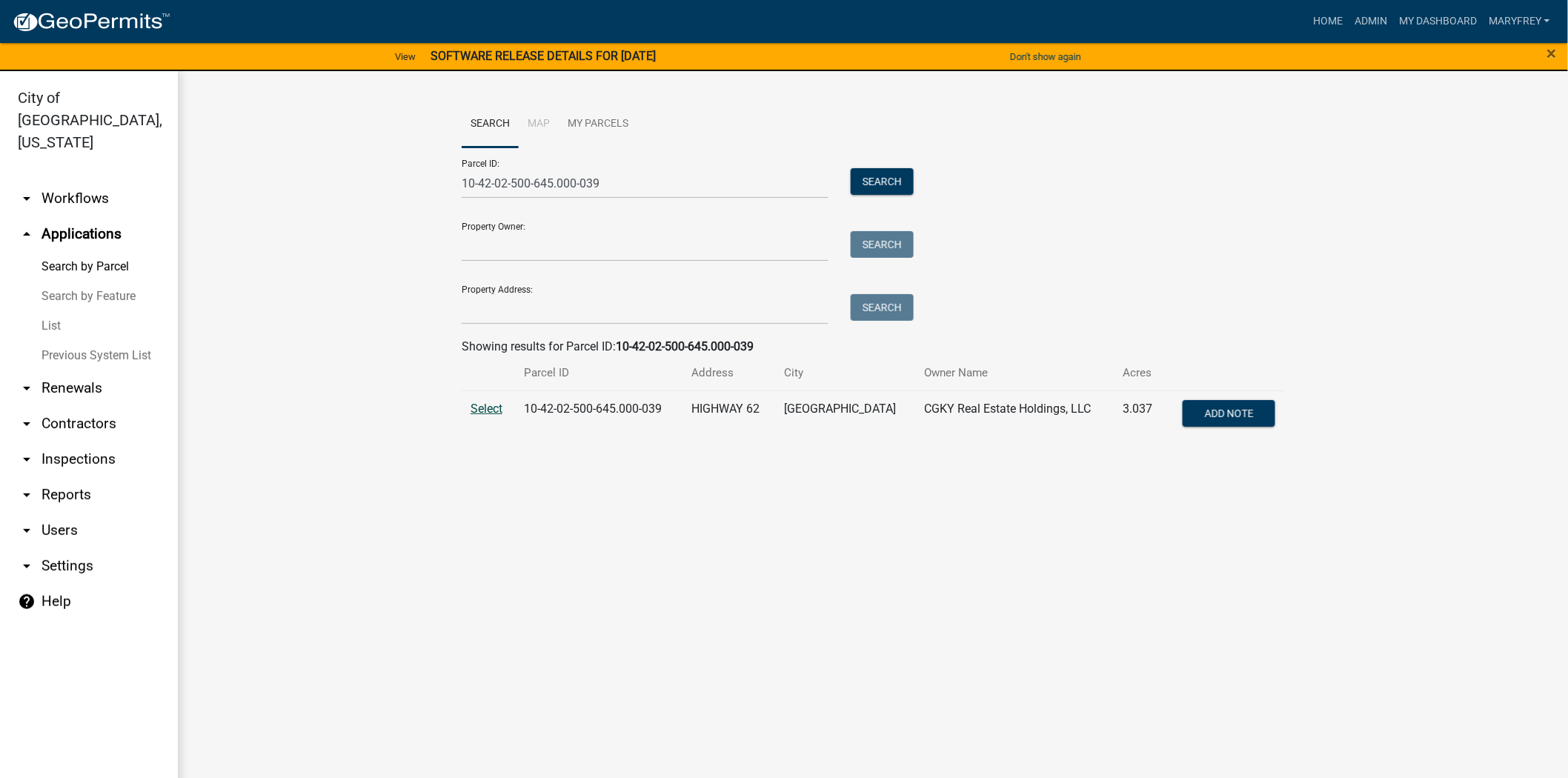
click at [493, 412] on span "Select" at bounding box center [486, 408] width 32 height 14
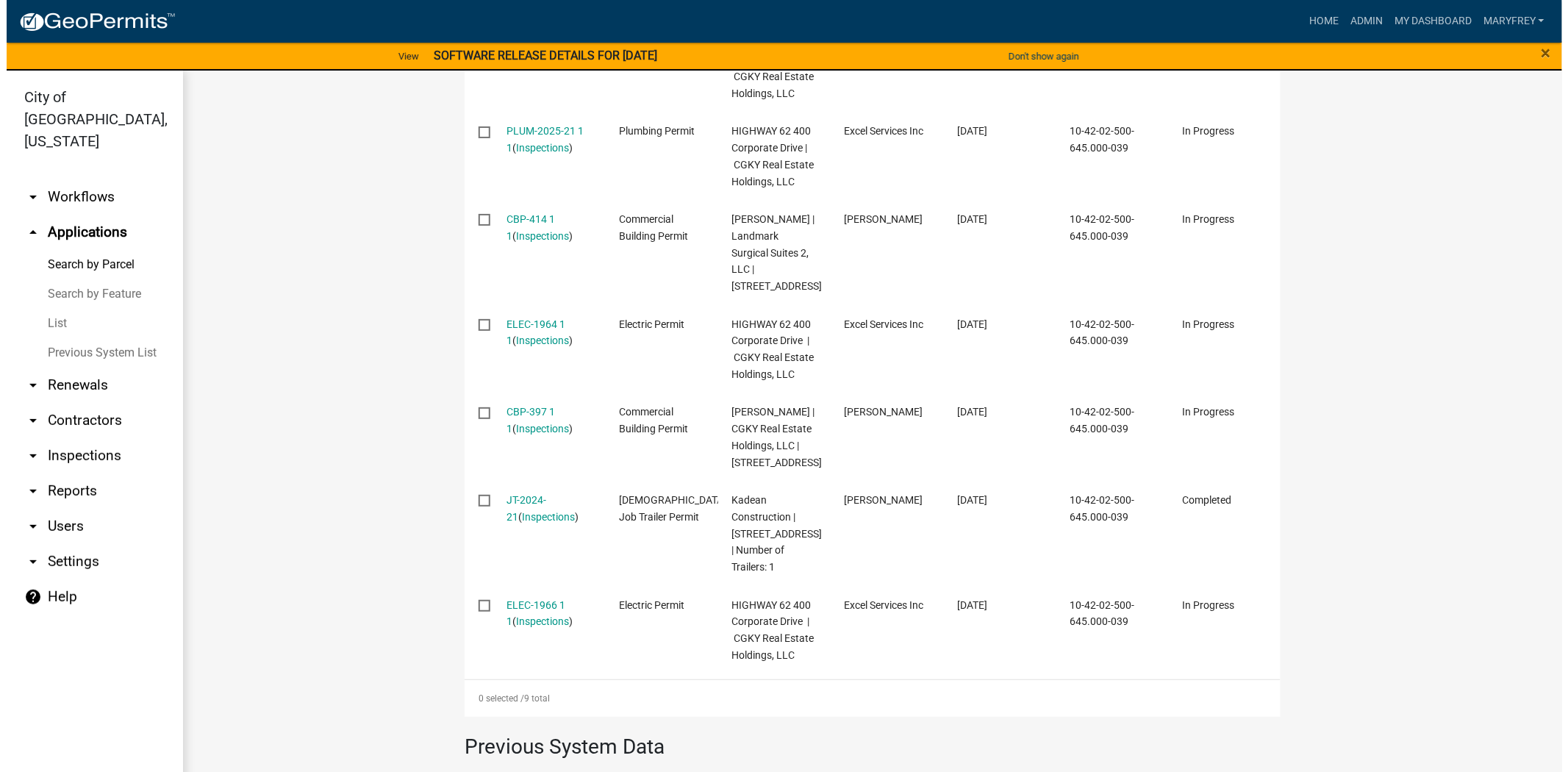
scroll to position [800, 0]
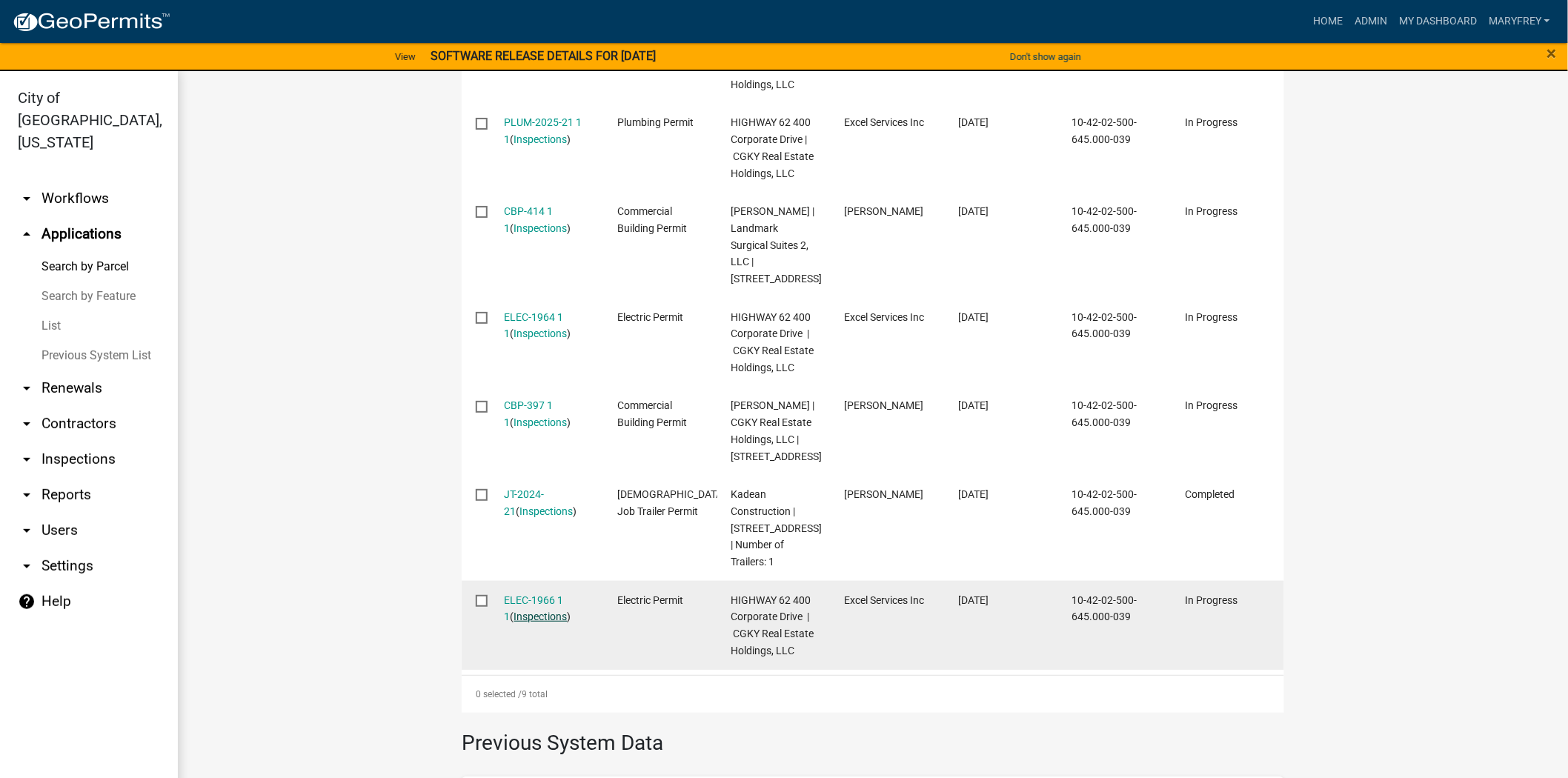
click at [541, 622] on link "Inspections" at bounding box center [540, 616] width 53 height 12
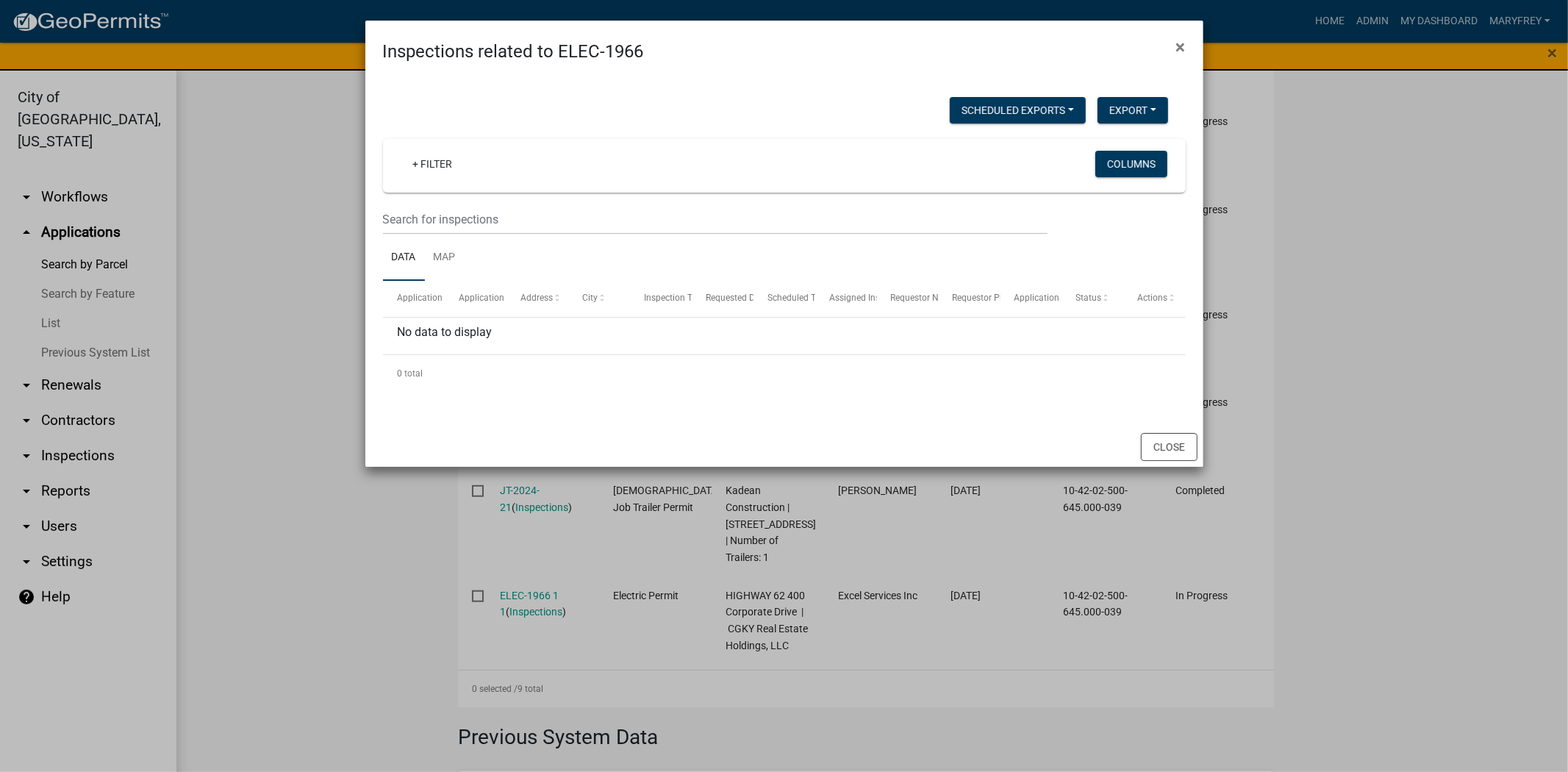
click at [538, 620] on ngb-modal-window "Inspections related to ELEC-1966 × Scheduled Exports + Create New Export Excel …" at bounding box center [784, 386] width 1568 height 772
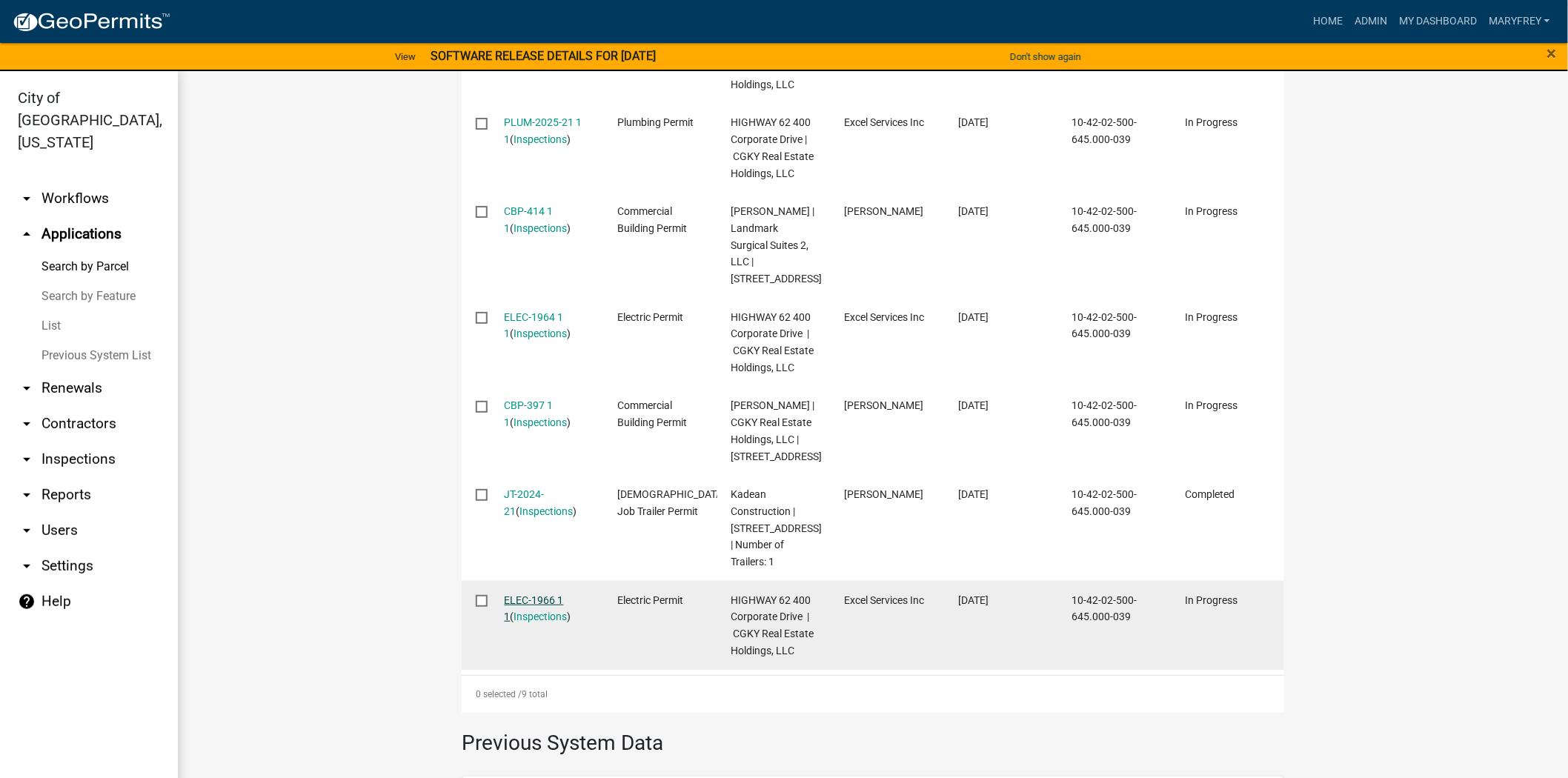
click at [533, 623] on link "ELEC-1966 1 1" at bounding box center [533, 608] width 59 height 29
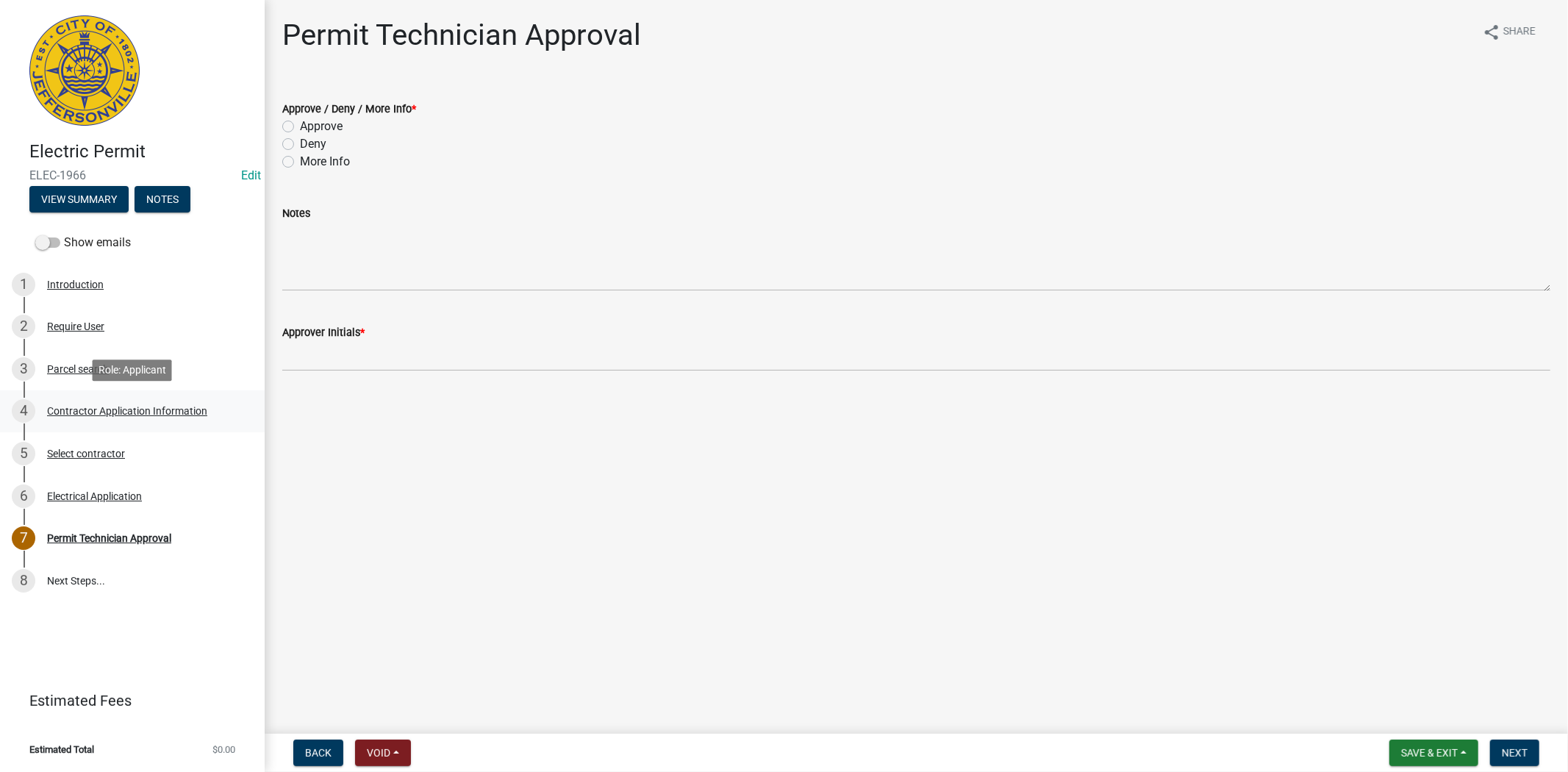
click at [82, 410] on div "Contractor Application Information" at bounding box center [127, 411] width 160 height 10
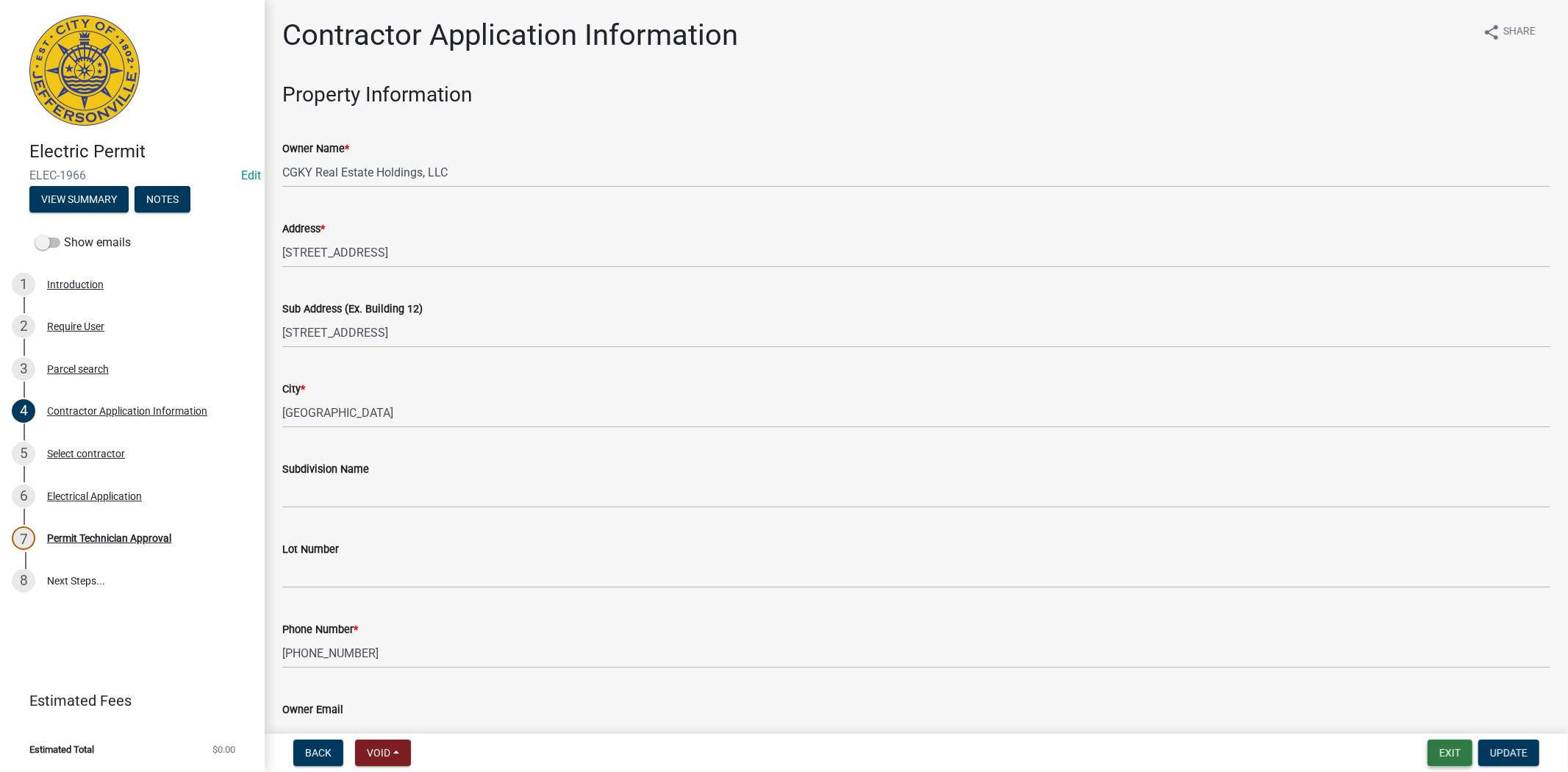
click at [1448, 751] on button "Exit" at bounding box center [1449, 752] width 45 height 27
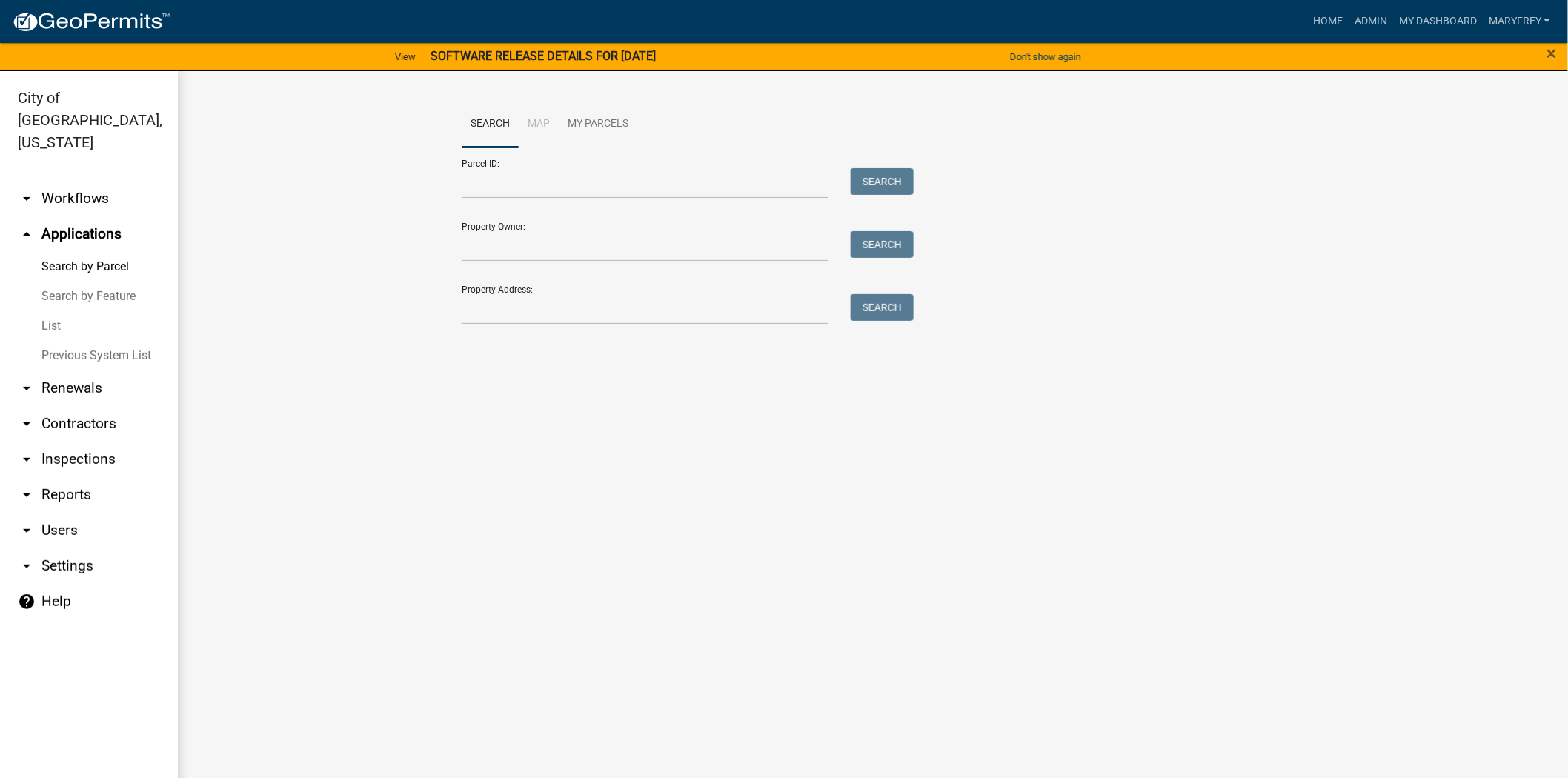
click at [91, 181] on link "arrow_drop_down Workflows" at bounding box center [89, 199] width 178 height 36
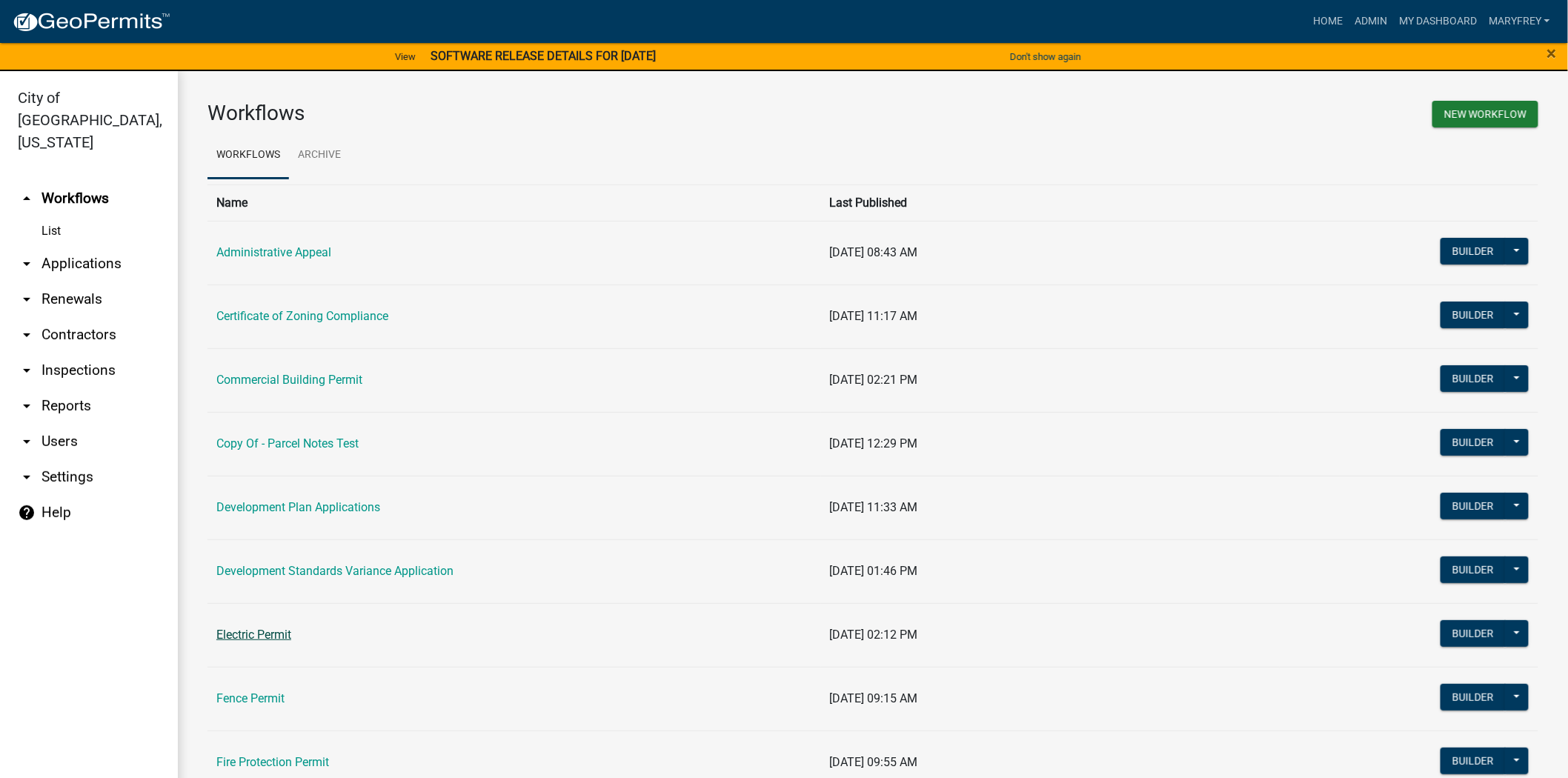
click at [290, 639] on link "Electric Permit" at bounding box center [254, 634] width 75 height 14
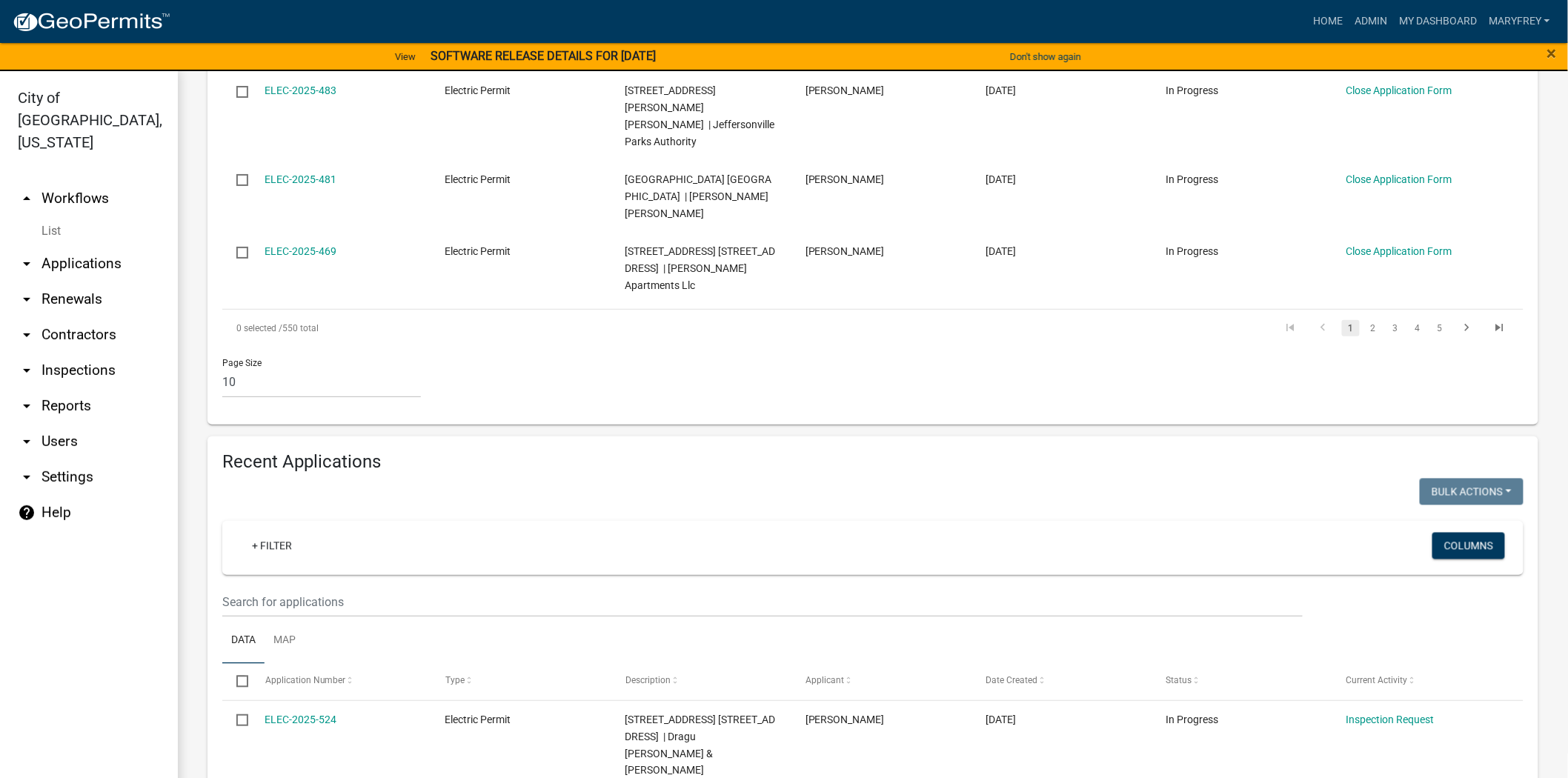
scroll to position [1040, 0]
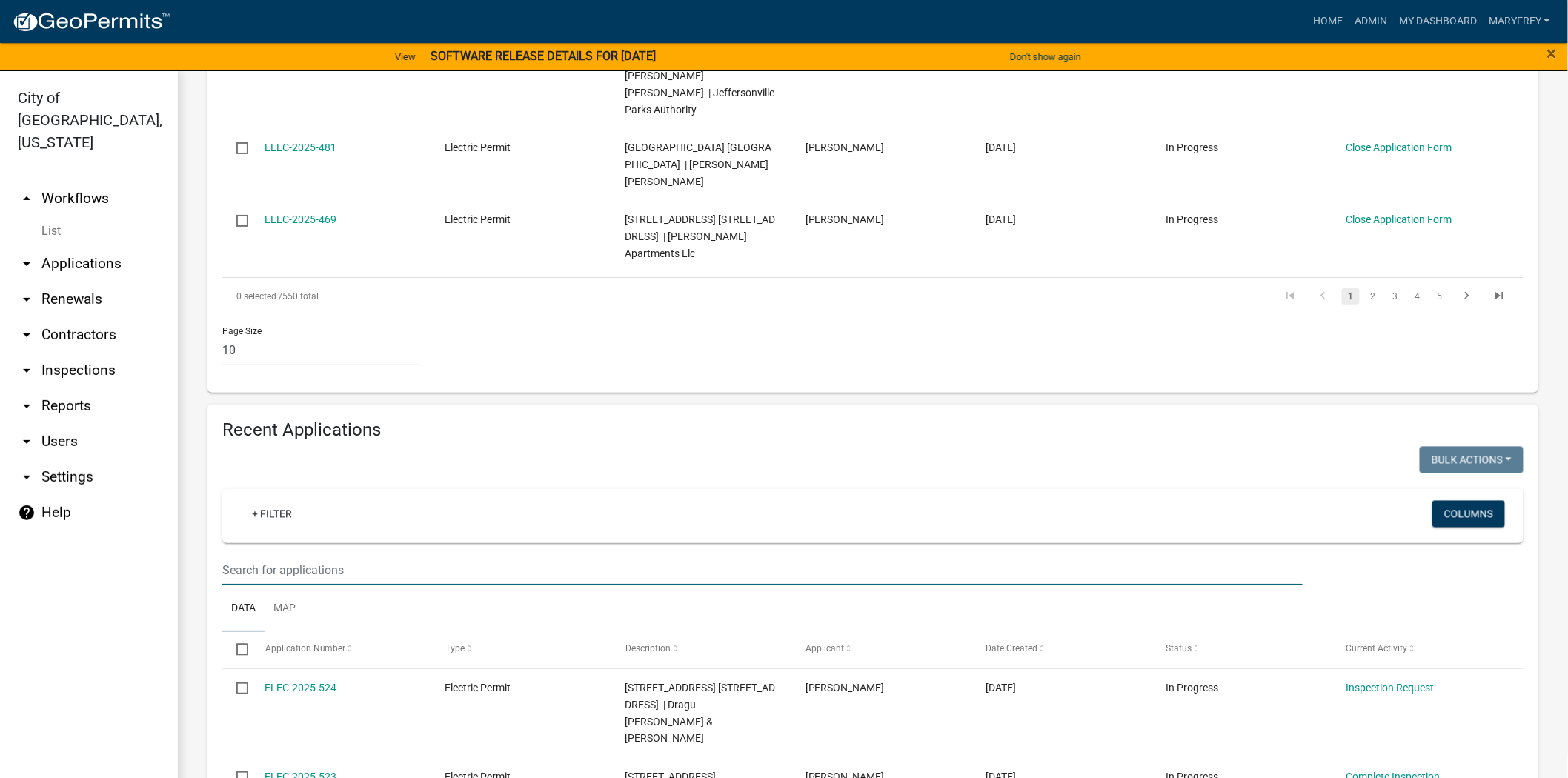
click at [251, 555] on input "text" at bounding box center [763, 570] width 1081 height 30
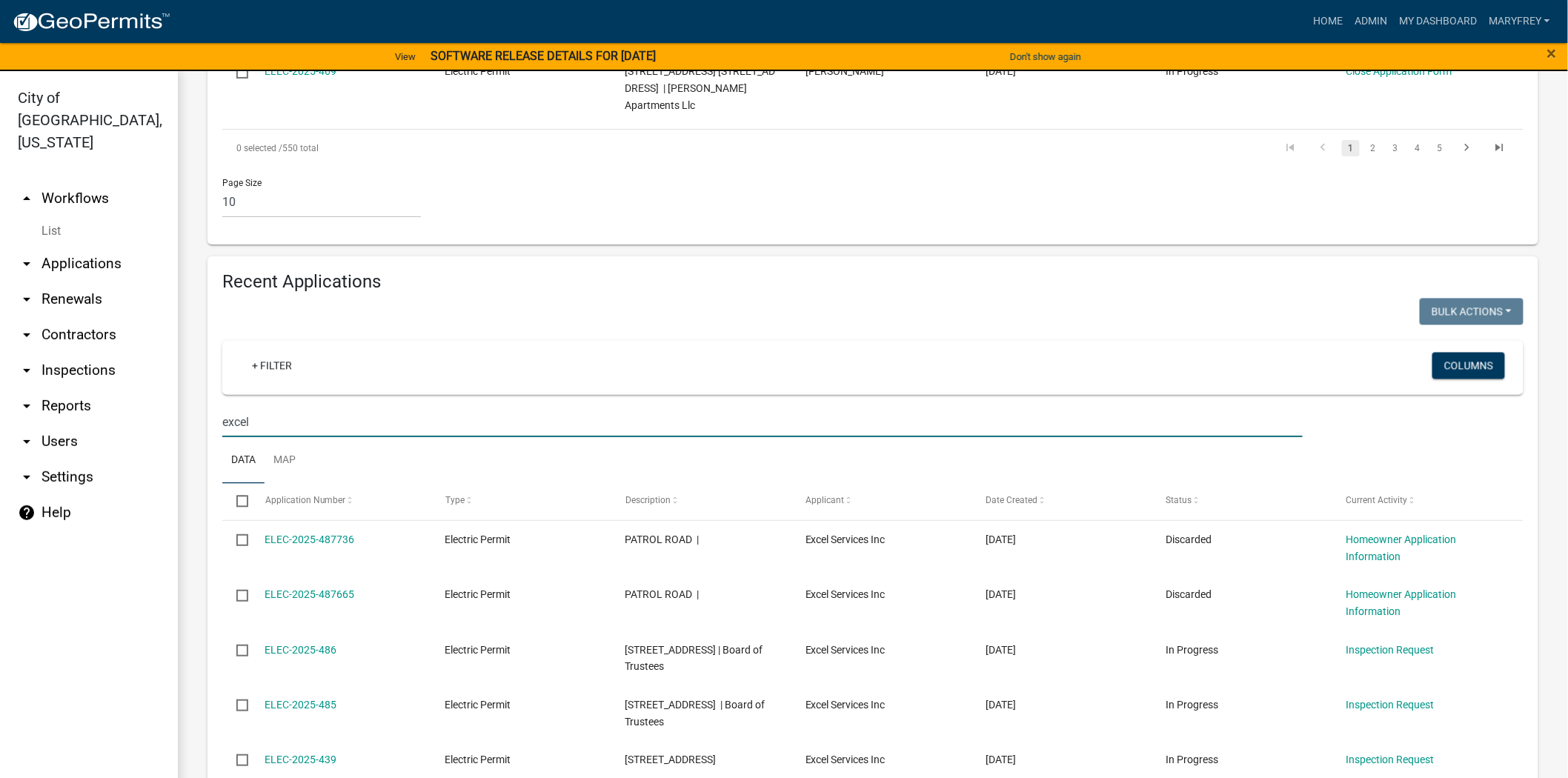
scroll to position [1169, 0]
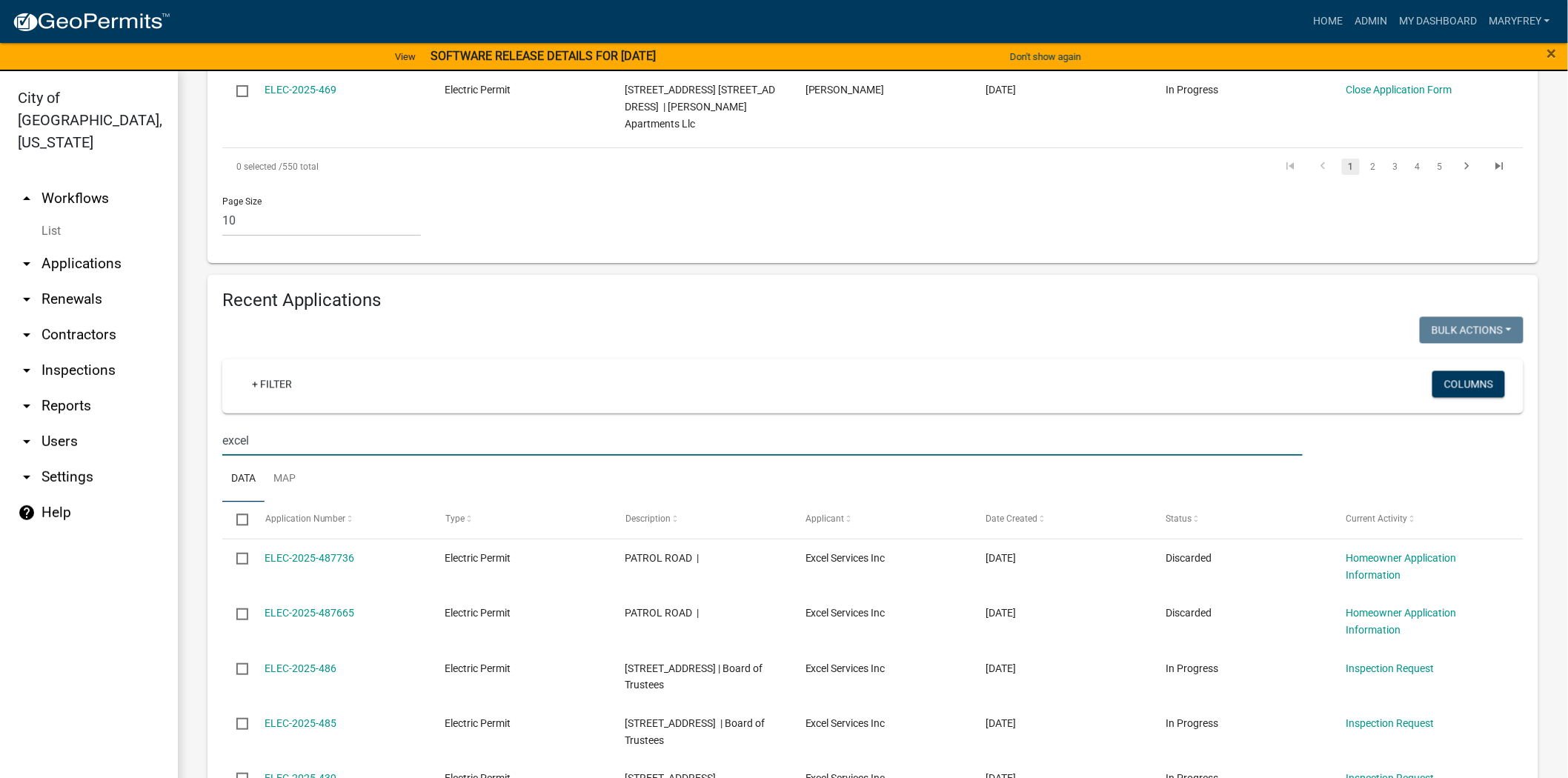
drag, startPoint x: 234, startPoint y: 303, endPoint x: 187, endPoint y: 306, distance: 47.1
click at [209, 304] on div "Recent Applications Bulk Actions Void Expire Lock Withdraw + Filter Columns exc…" at bounding box center [873, 742] width 1331 height 935
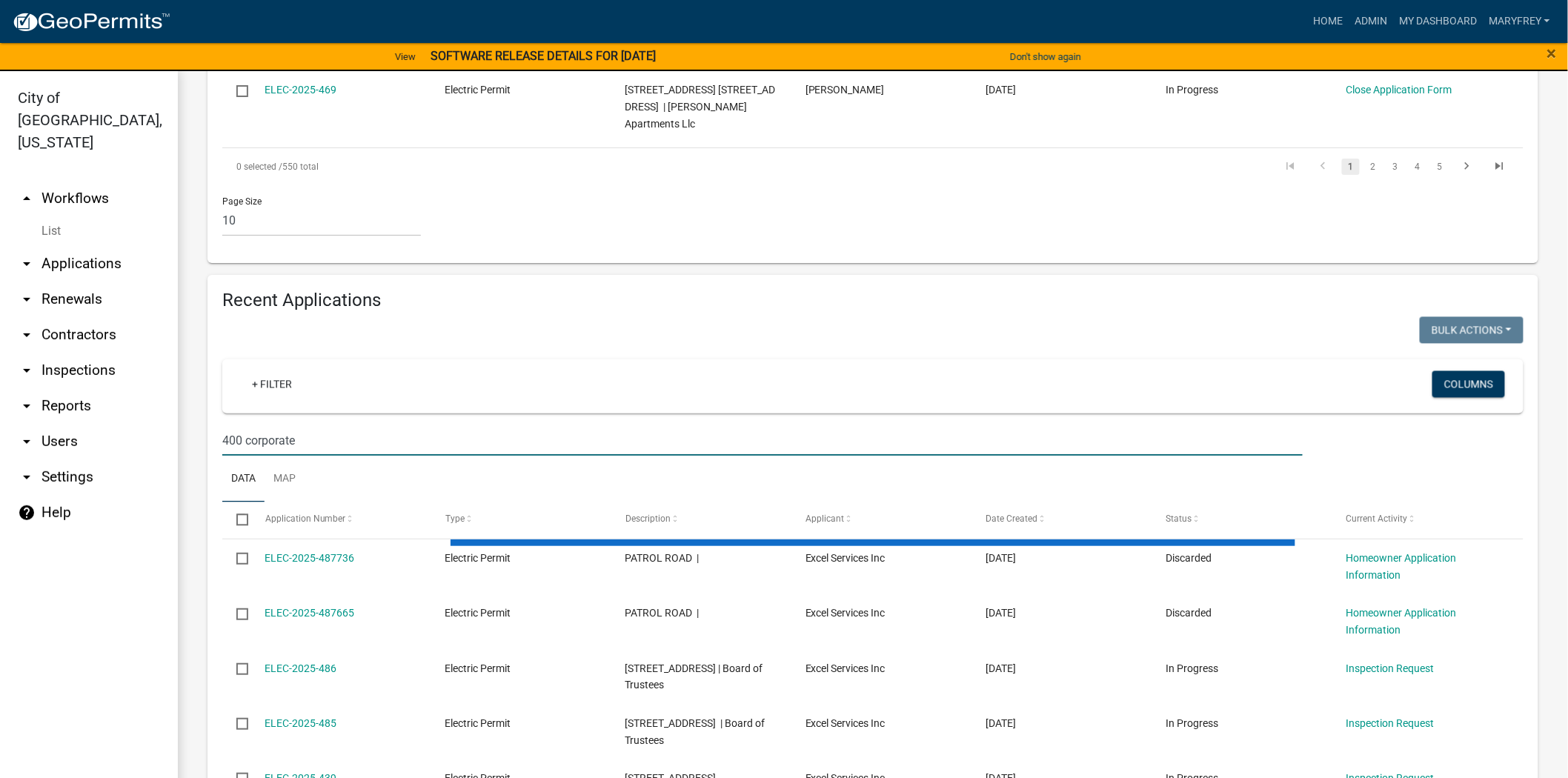
scroll to position [1010, 0]
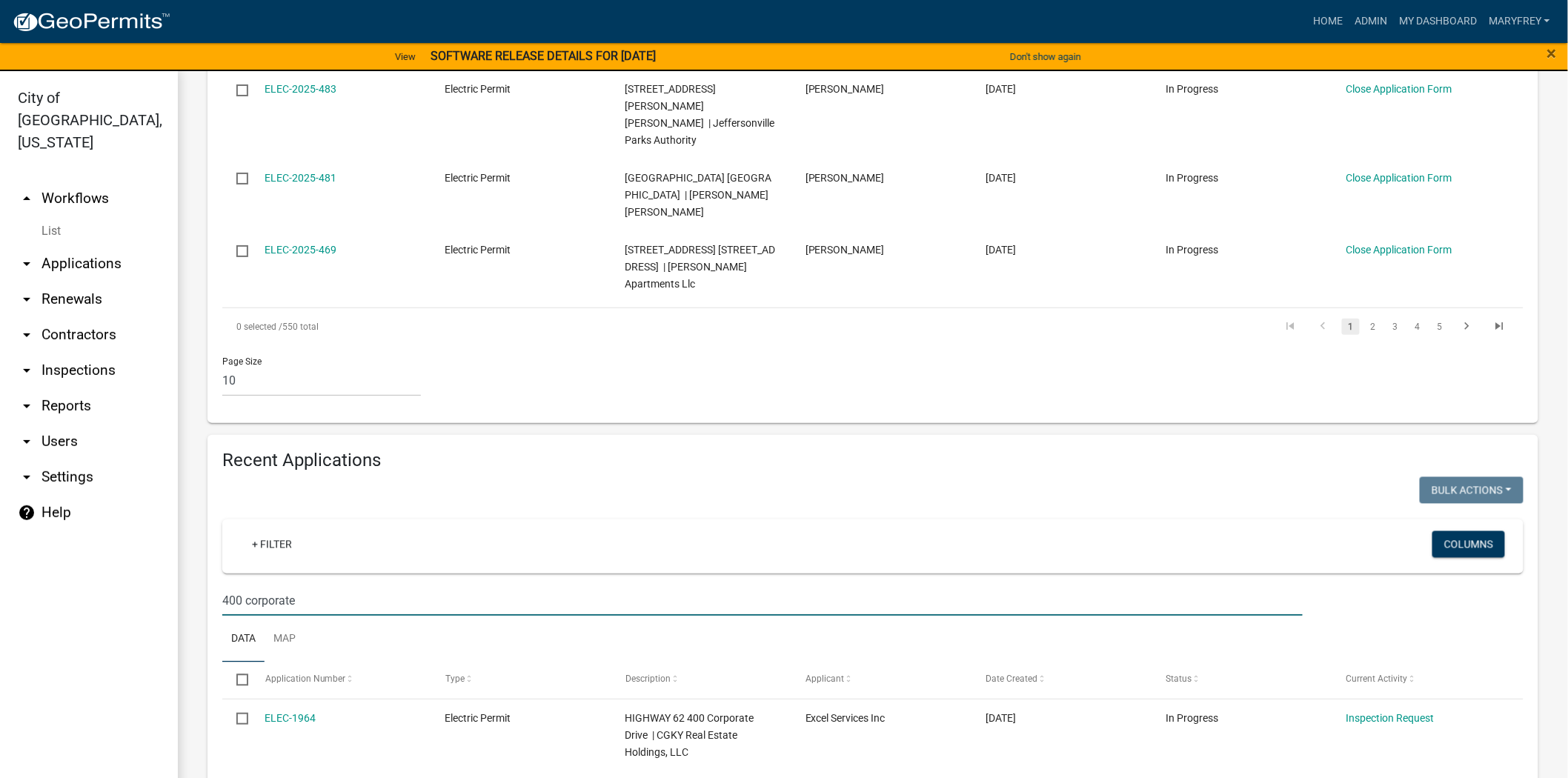
type input "400 corporate"
click at [69, 181] on link "arrow_drop_up Workflows" at bounding box center [89, 199] width 178 height 36
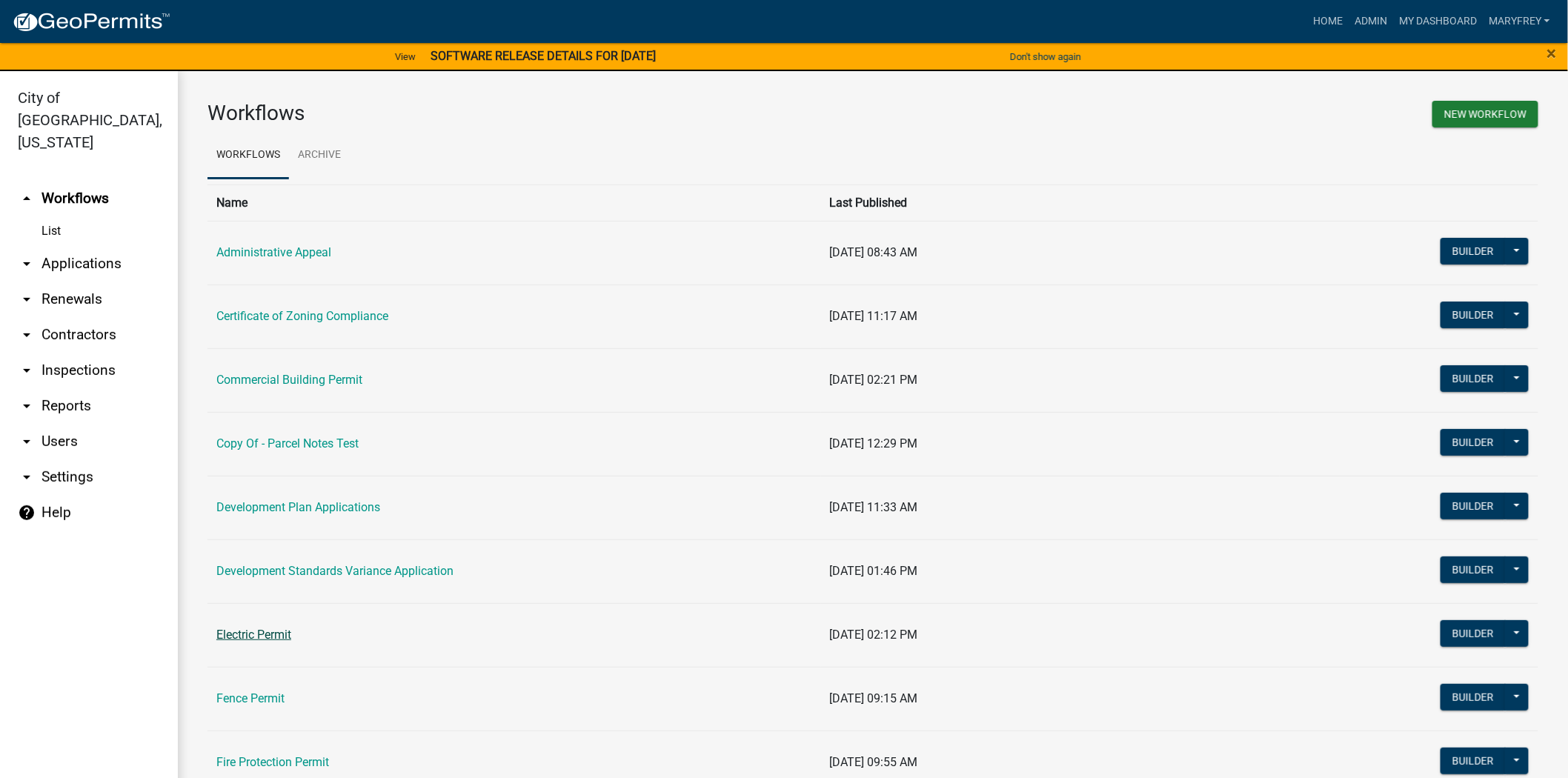
click at [242, 630] on link "Electric Permit" at bounding box center [254, 634] width 75 height 14
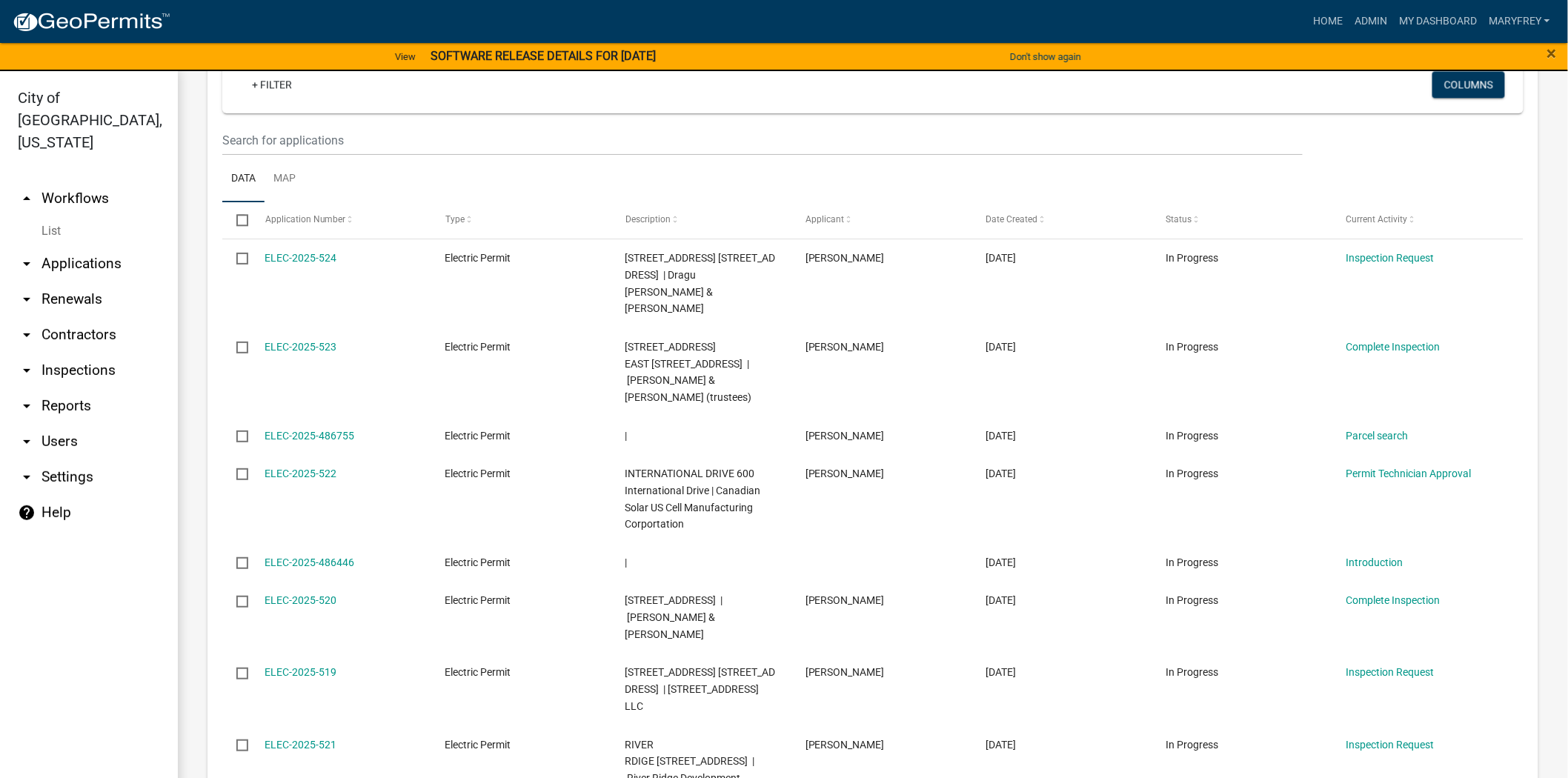
scroll to position [1403, 0]
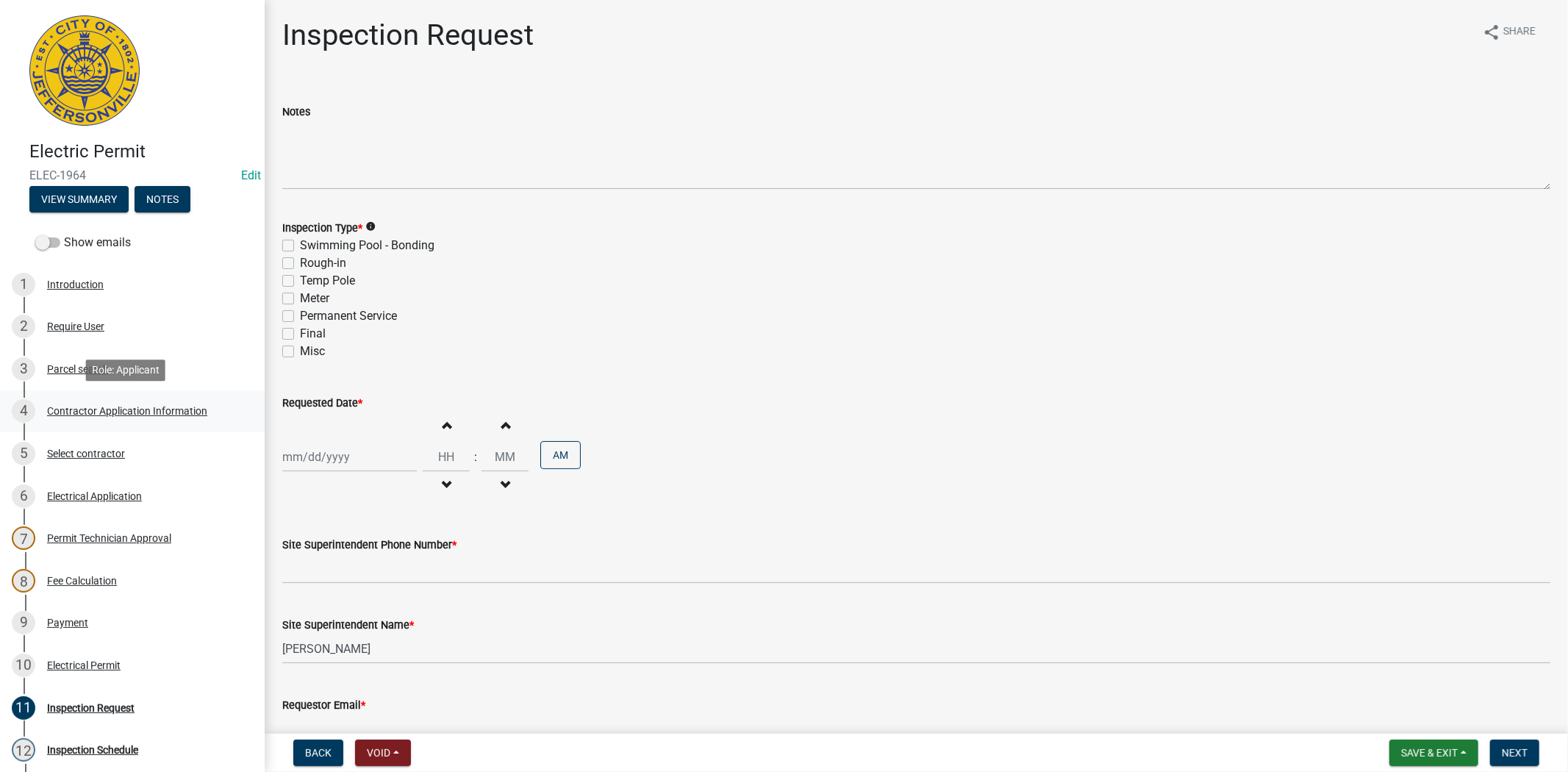
click at [82, 410] on div "Contractor Application Information" at bounding box center [127, 411] width 160 height 10
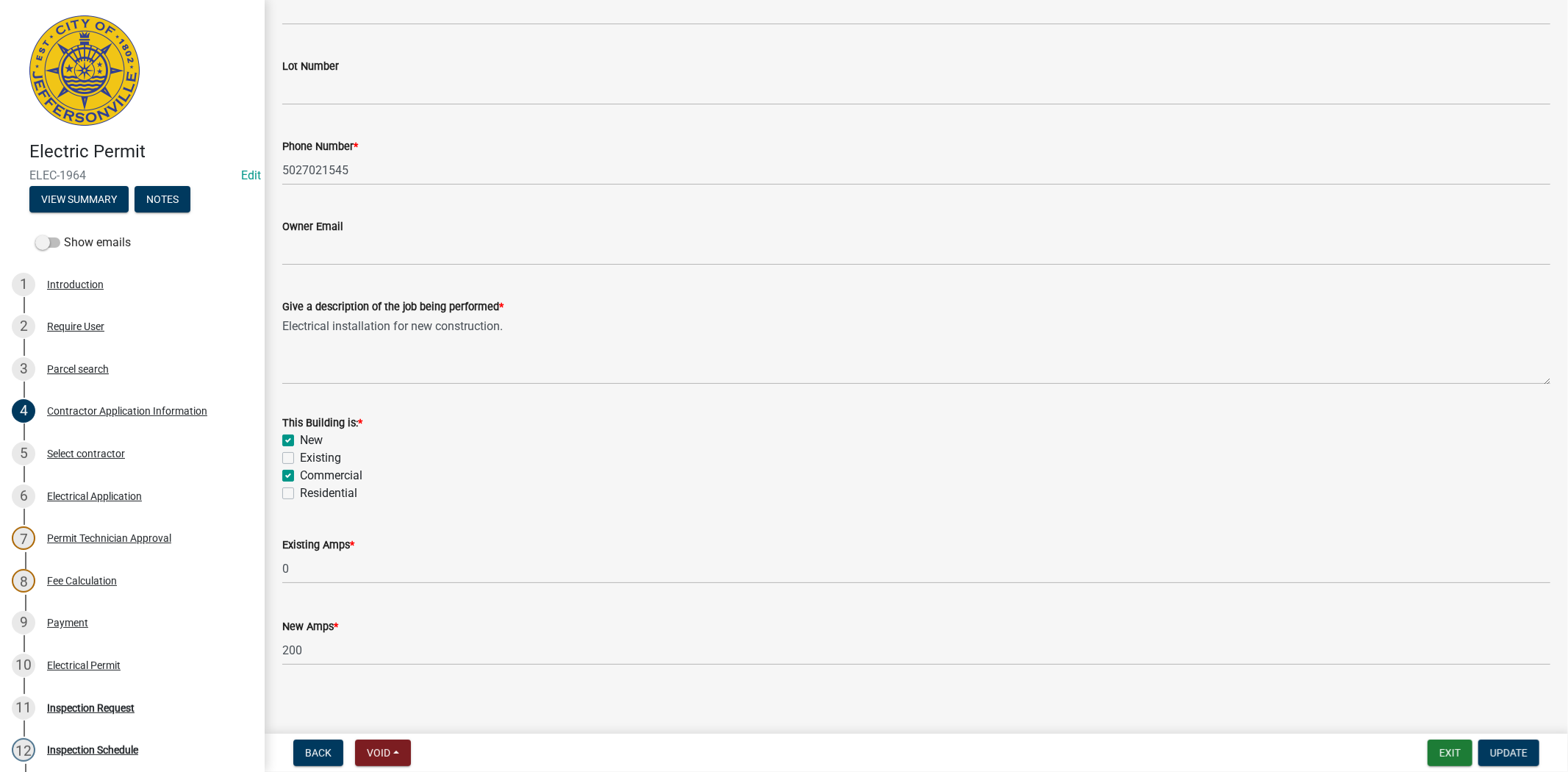
scroll to position [491, 0]
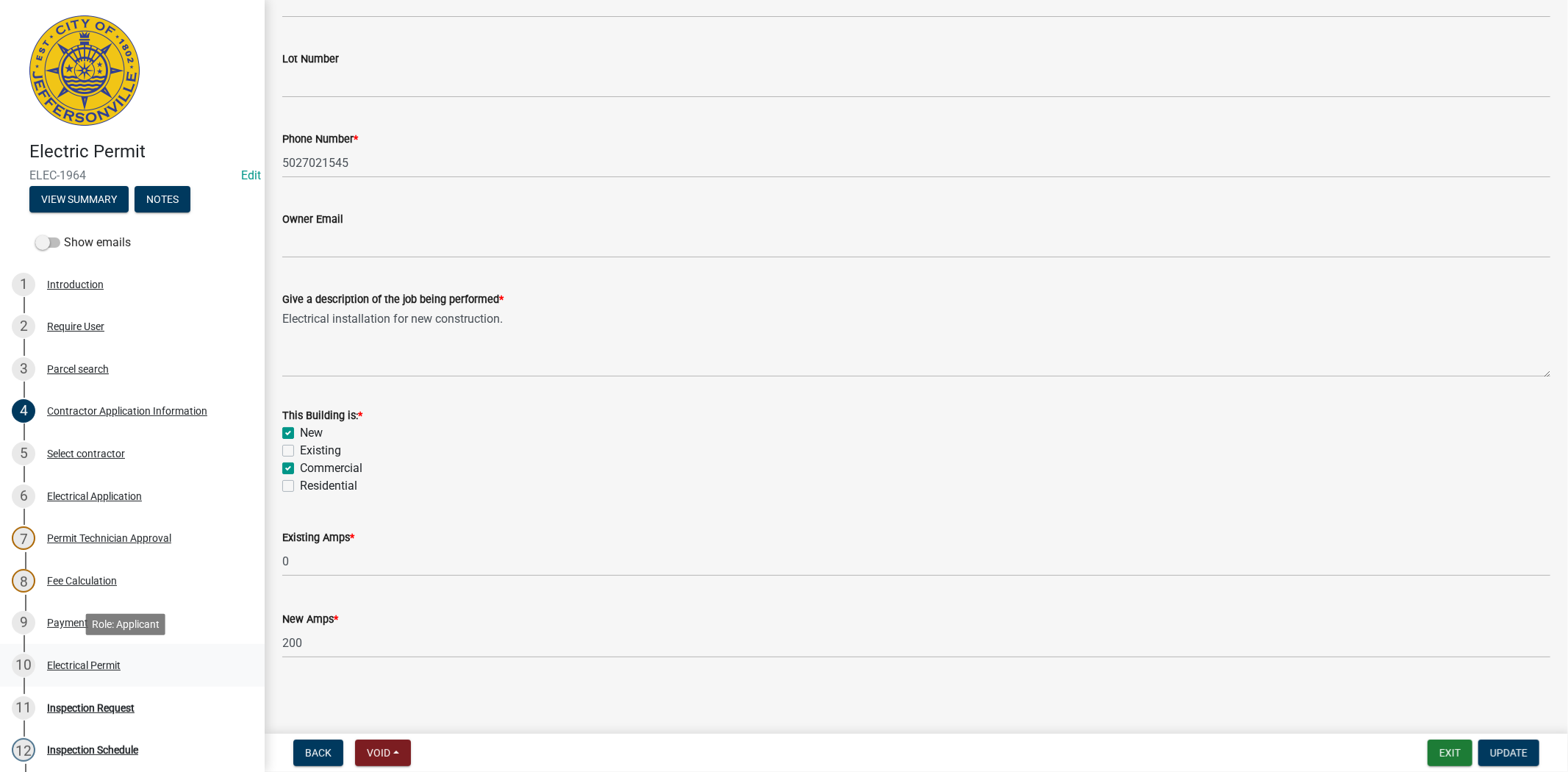
click at [81, 662] on div "Electrical Permit" at bounding box center [83, 665] width 73 height 10
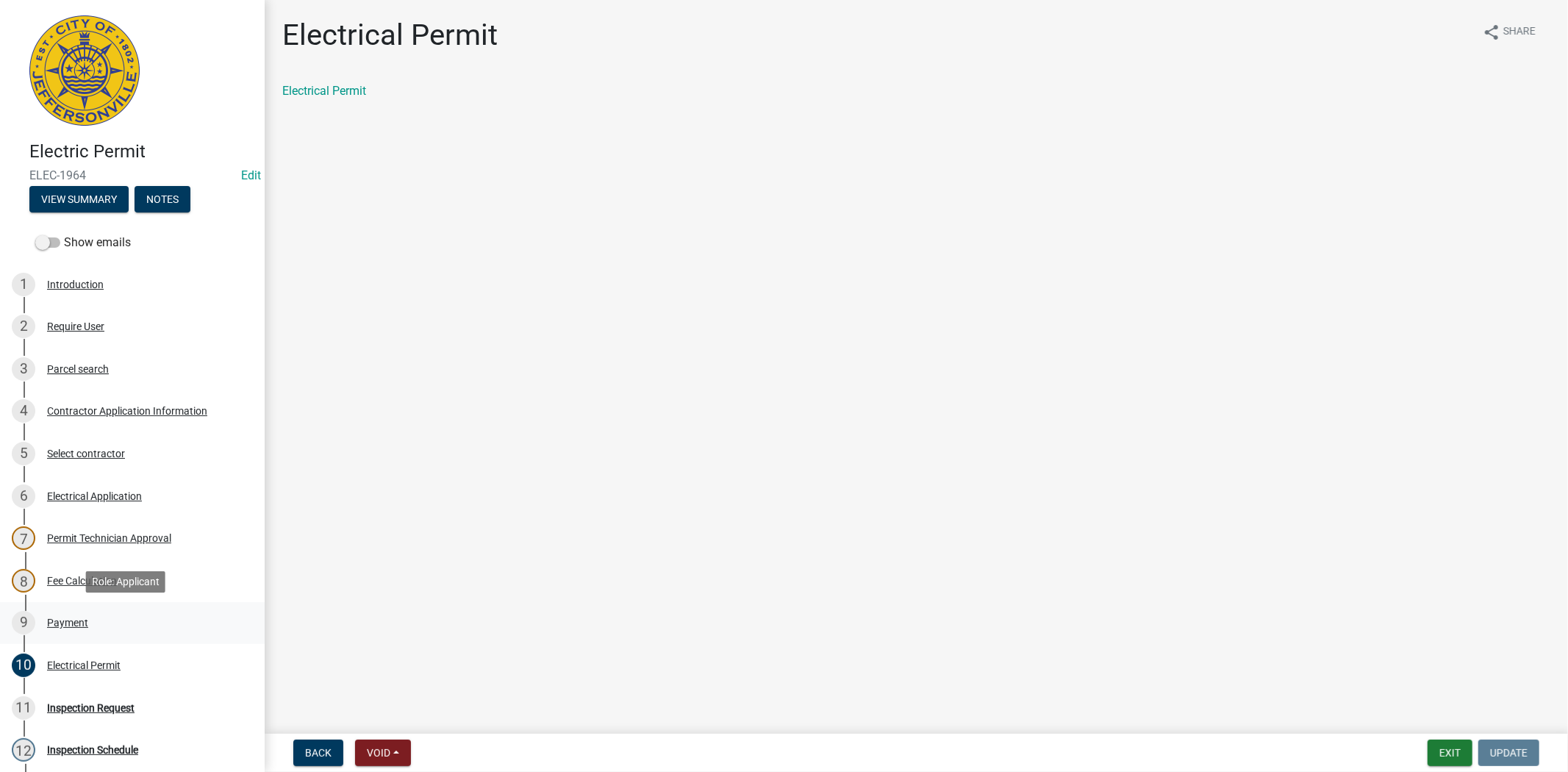
click at [73, 620] on div "Payment" at bounding box center [67, 622] width 42 height 10
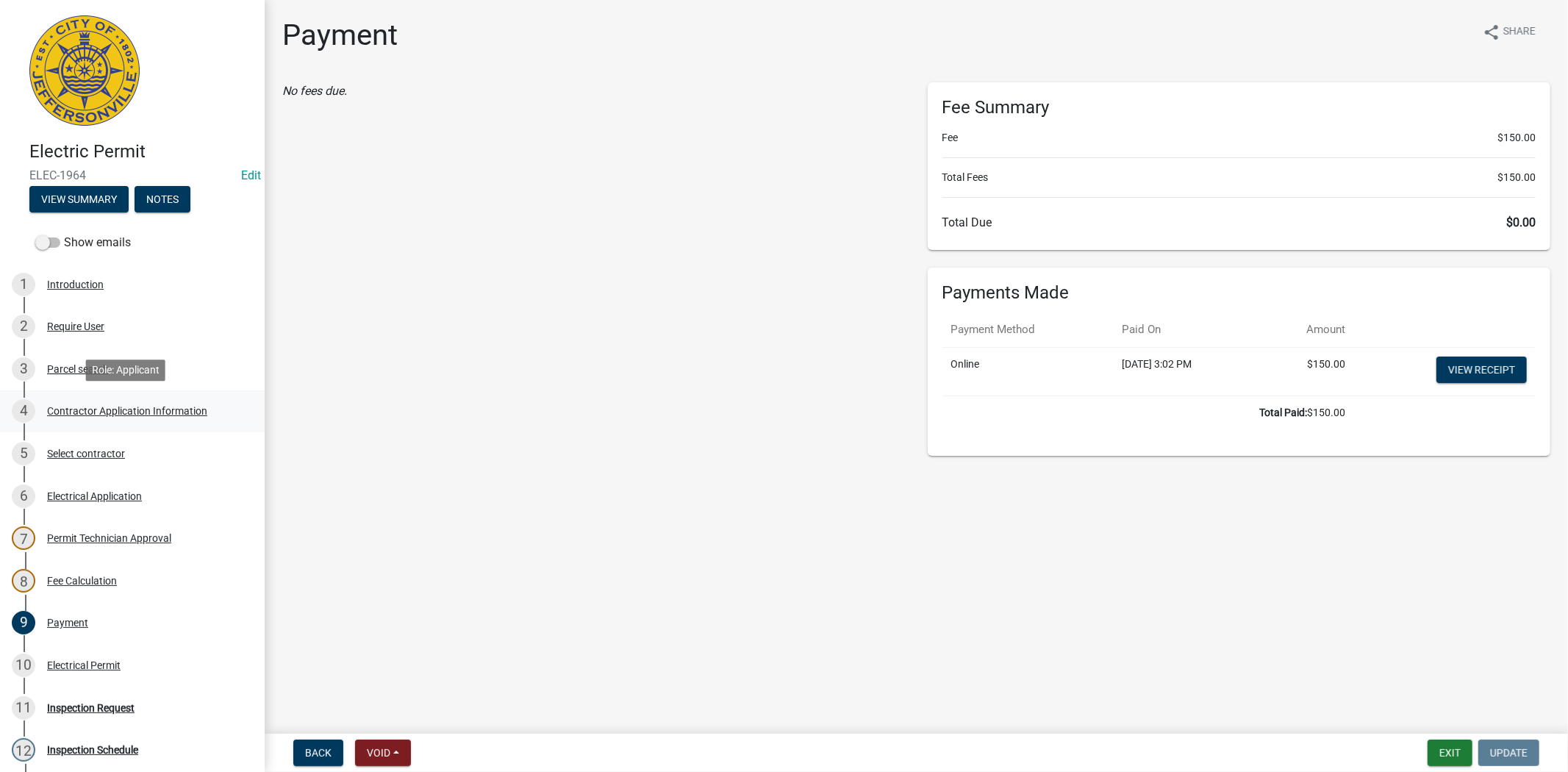
click at [78, 412] on div "Contractor Application Information" at bounding box center [127, 411] width 160 height 10
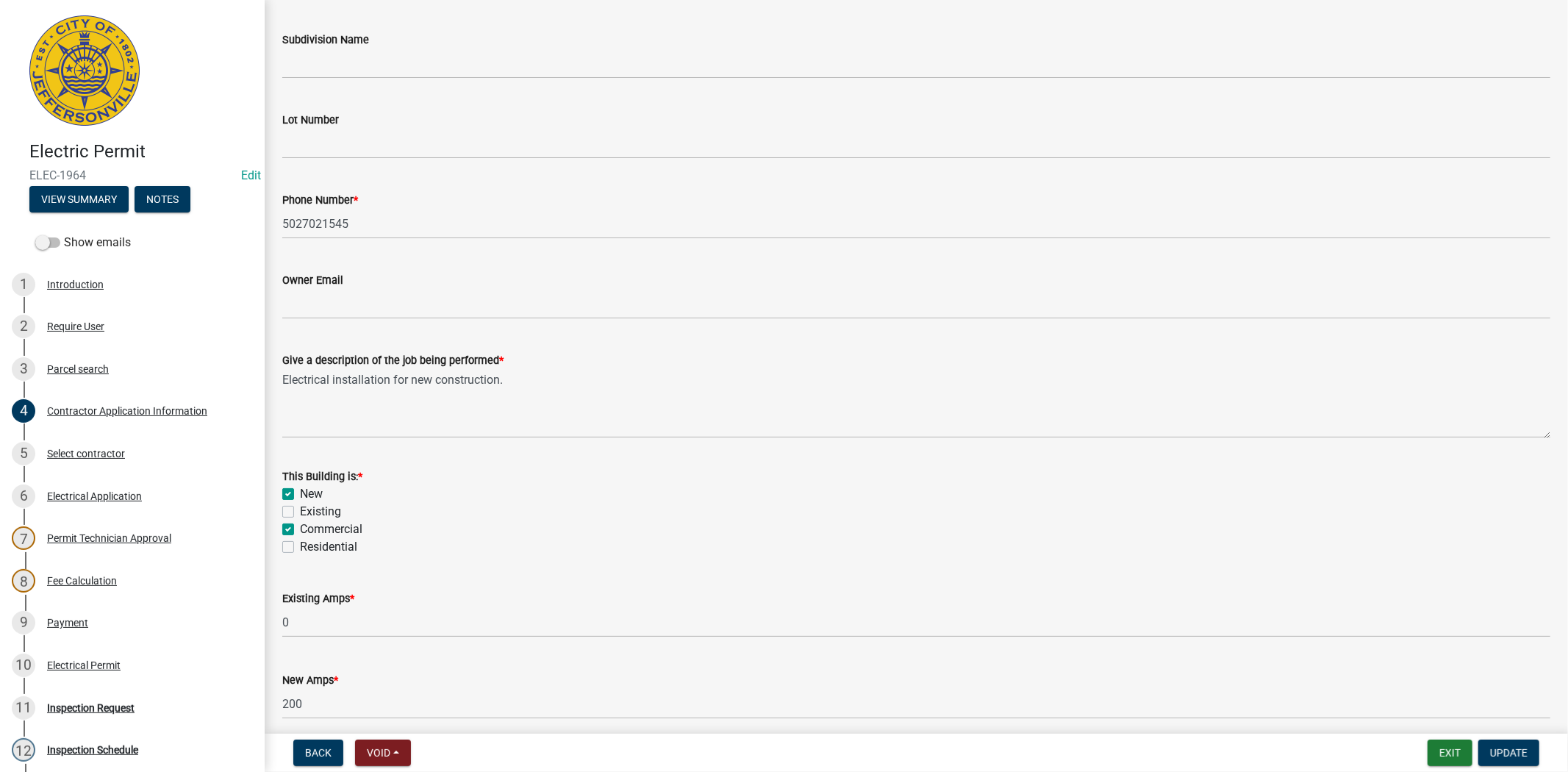
scroll to position [491, 0]
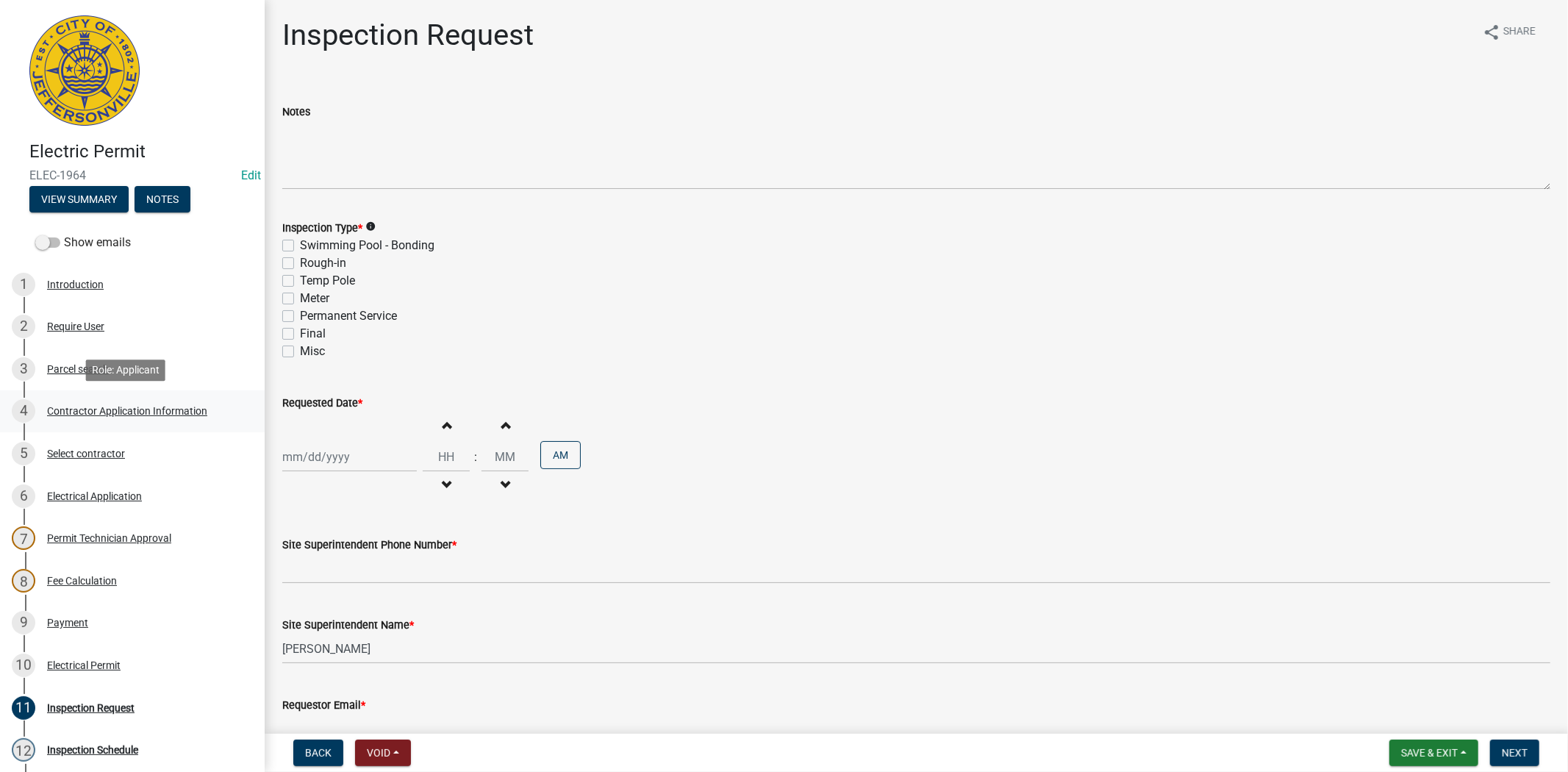
click at [120, 412] on div "Contractor Application Information" at bounding box center [127, 411] width 160 height 10
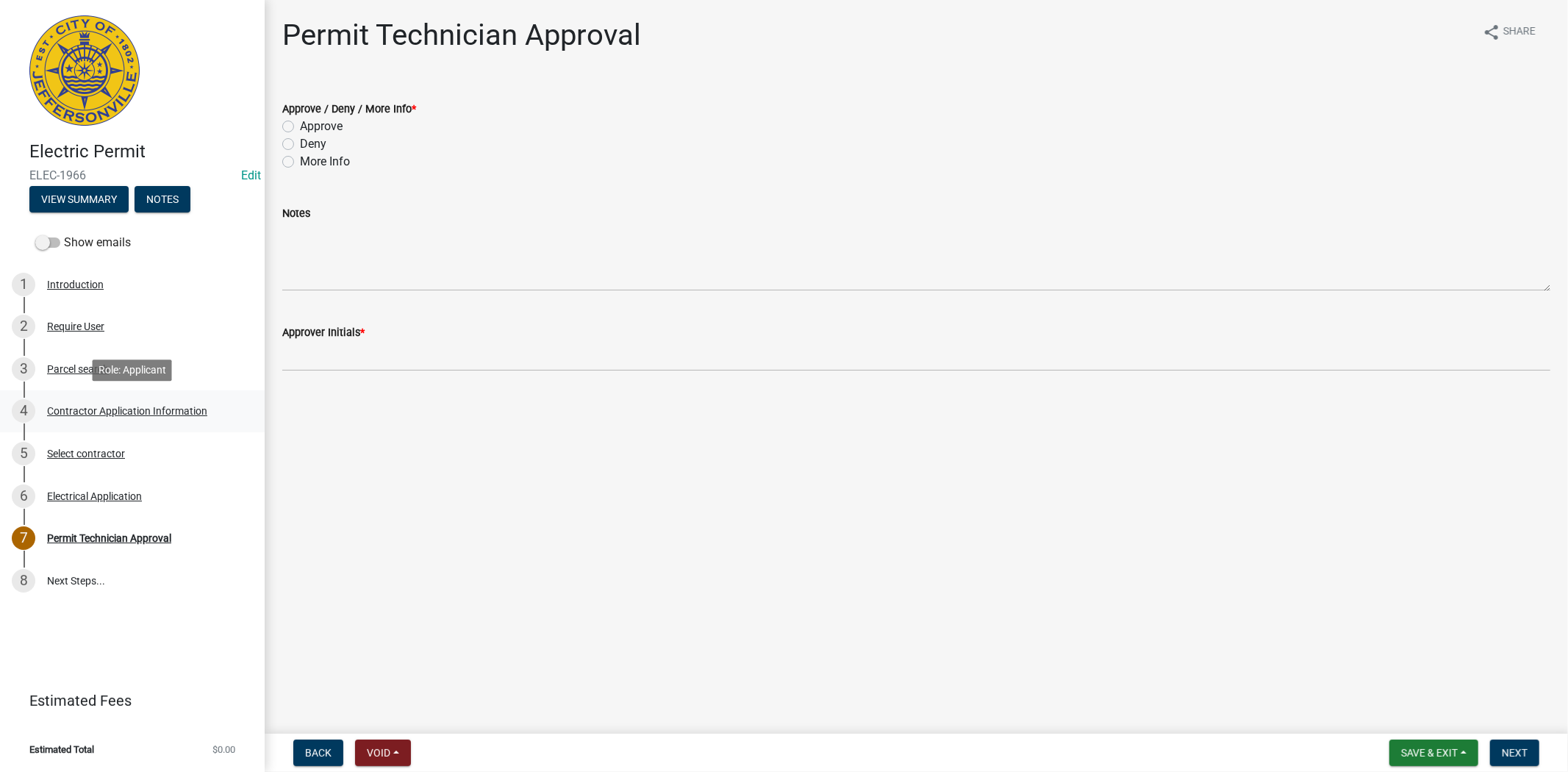
click at [111, 408] on div "Contractor Application Information" at bounding box center [127, 411] width 160 height 10
